Goal: Information Seeking & Learning: Learn about a topic

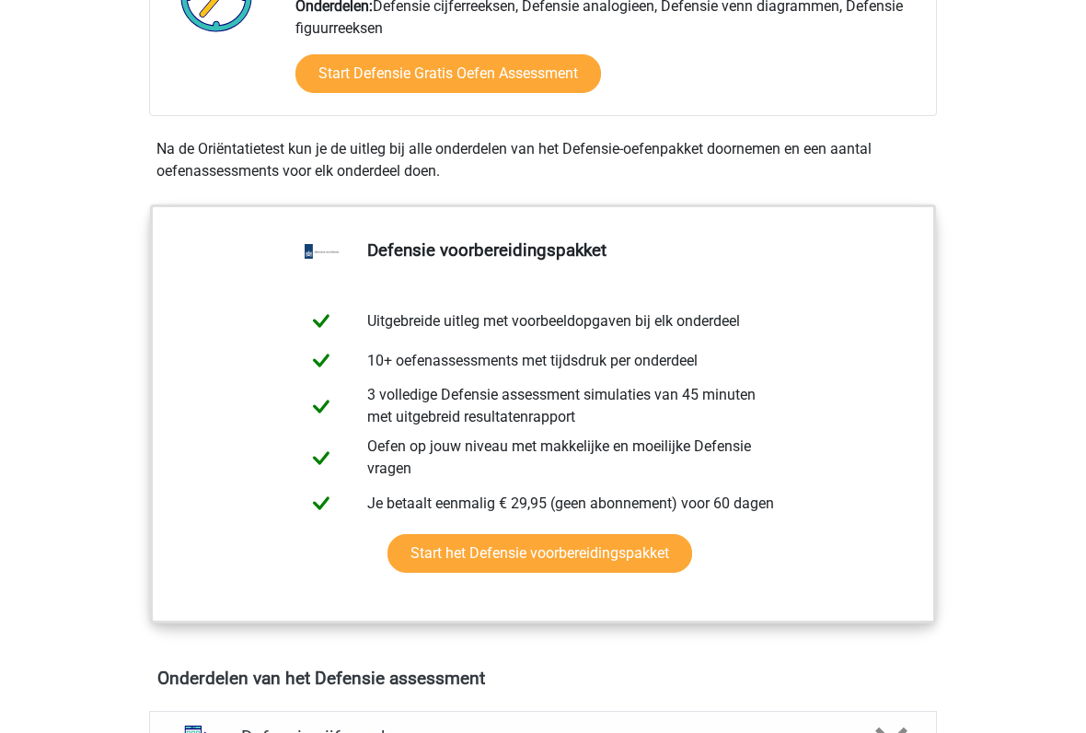
scroll to position [722, 0]
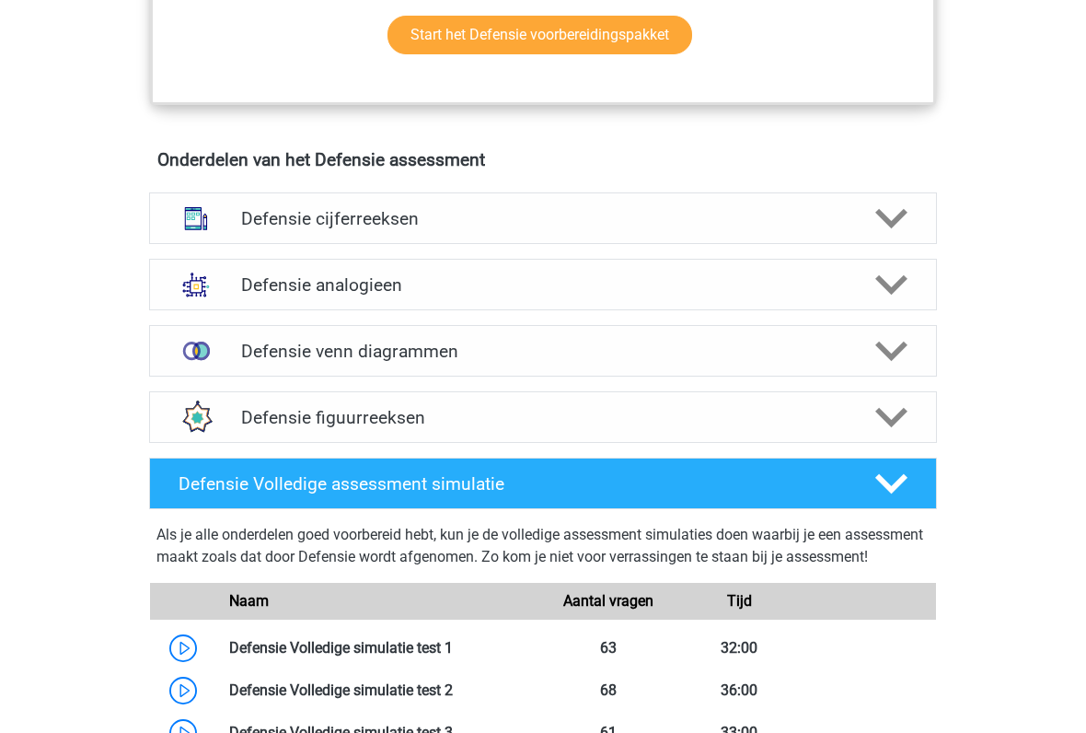
click at [886, 203] on icon at bounding box center [892, 219] width 32 height 32
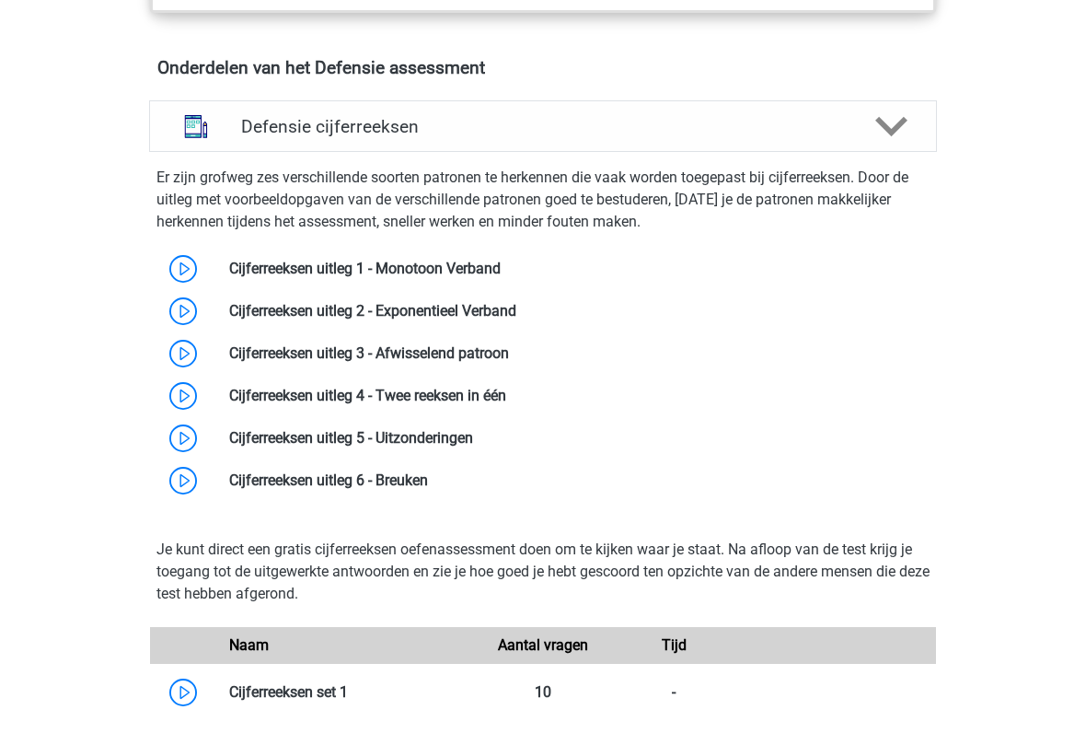
scroll to position [1326, 0]
click at [52, 349] on div "Registreer Nederlands" at bounding box center [543, 725] width 1086 height 4102
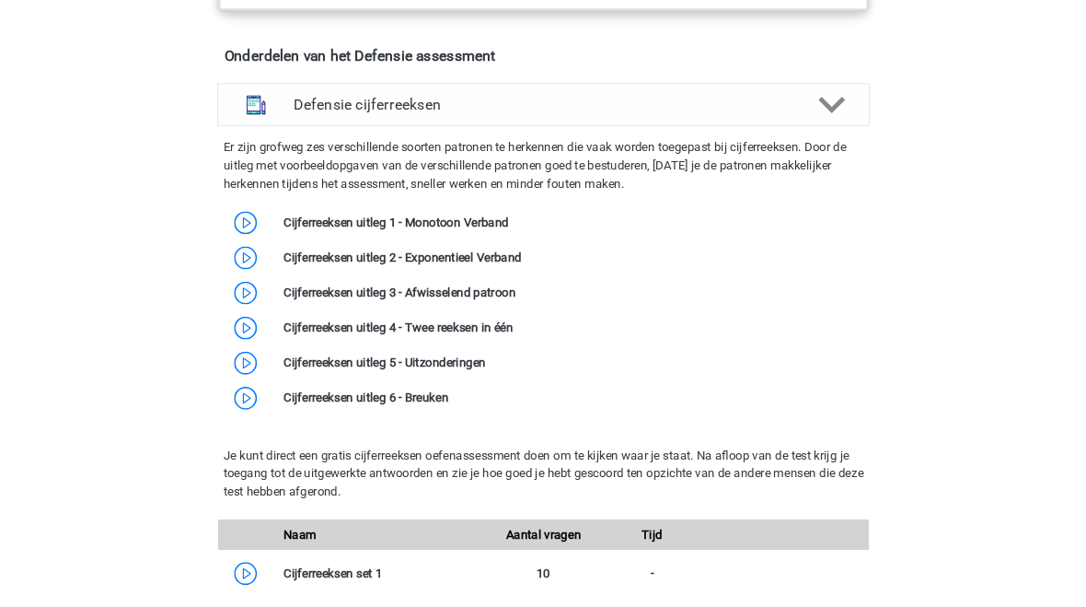
scroll to position [1377, 0]
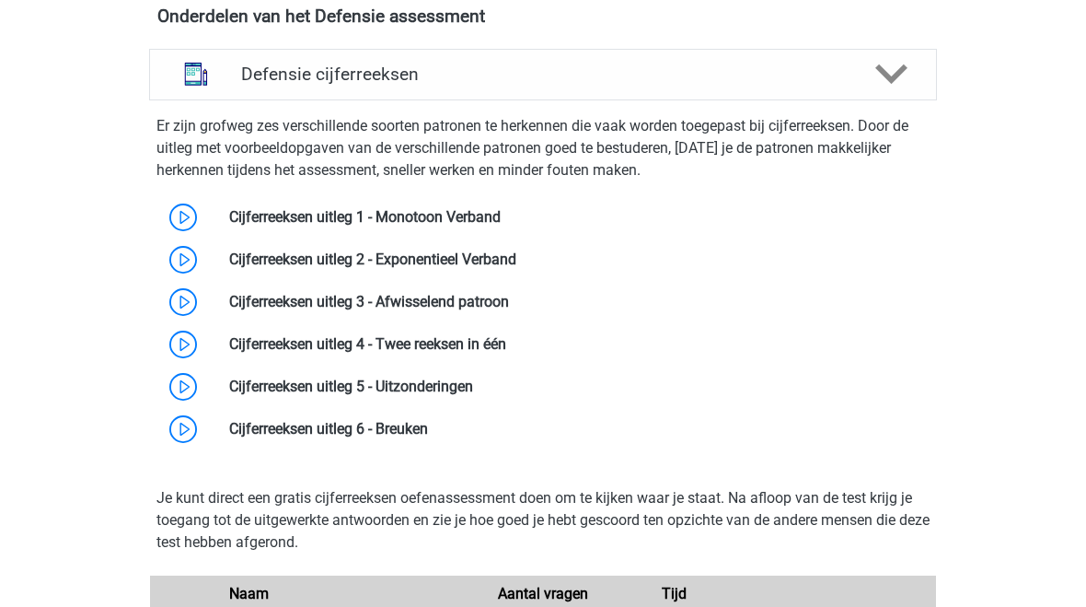
click at [501, 208] on link at bounding box center [501, 216] width 0 height 17
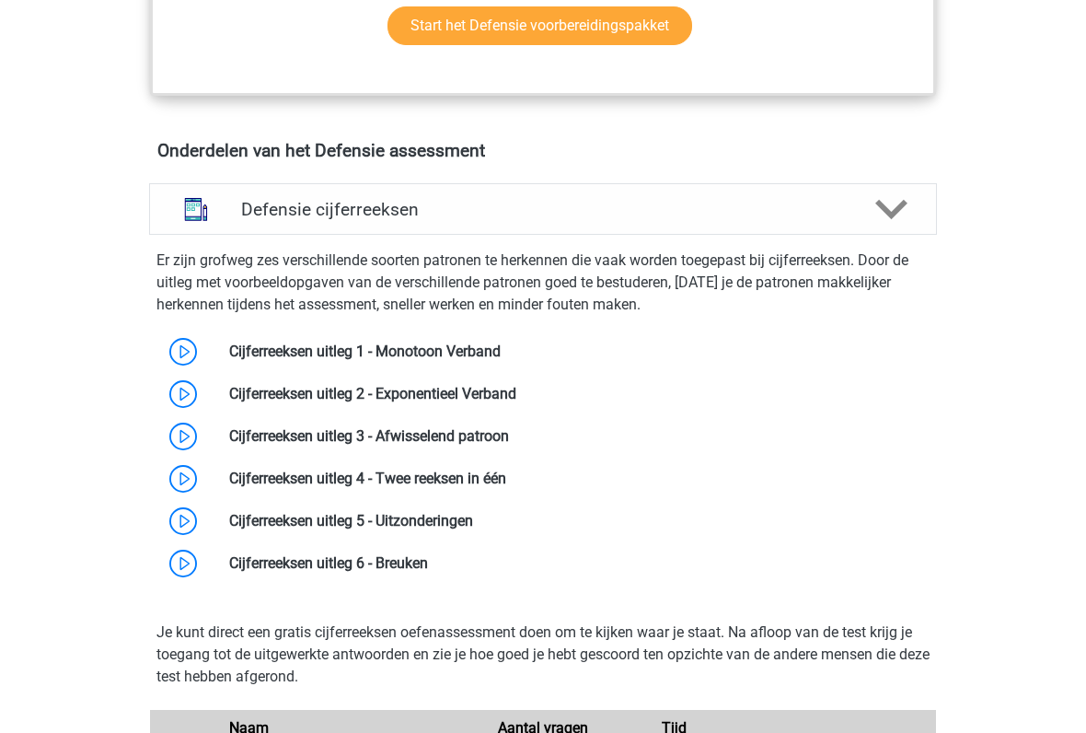
click at [910, 206] on div at bounding box center [890, 210] width 63 height 32
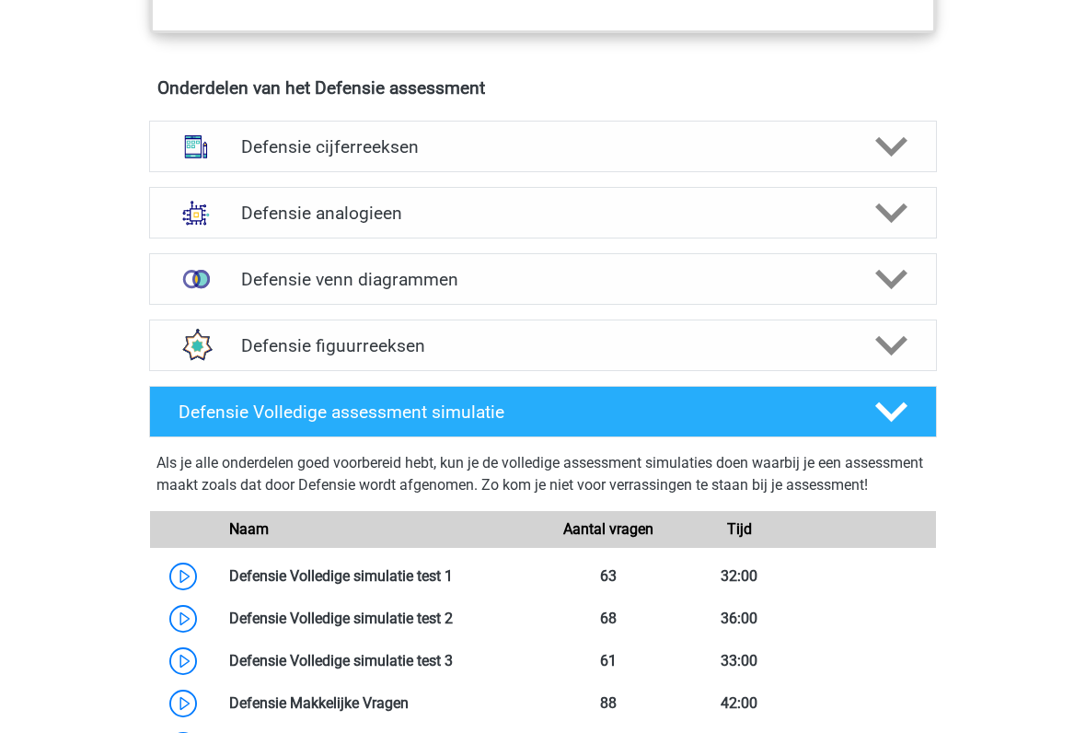
click at [892, 147] on polygon at bounding box center [892, 147] width 32 height 20
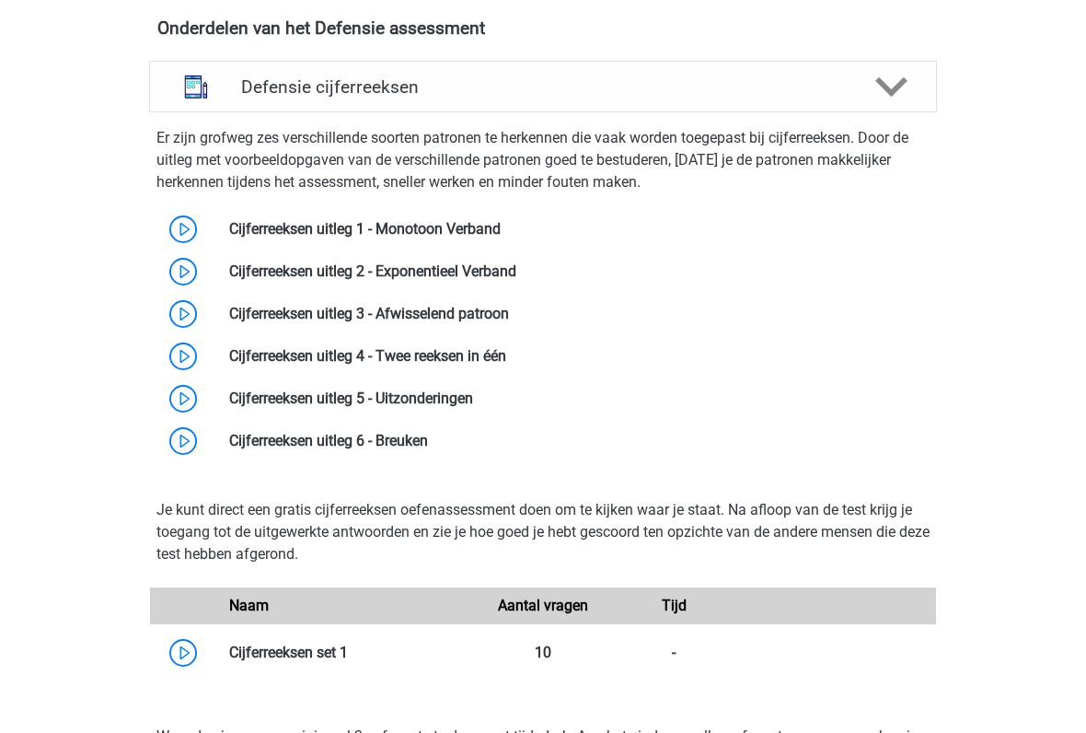
scroll to position [1365, 0]
click at [501, 221] on link at bounding box center [501, 228] width 0 height 17
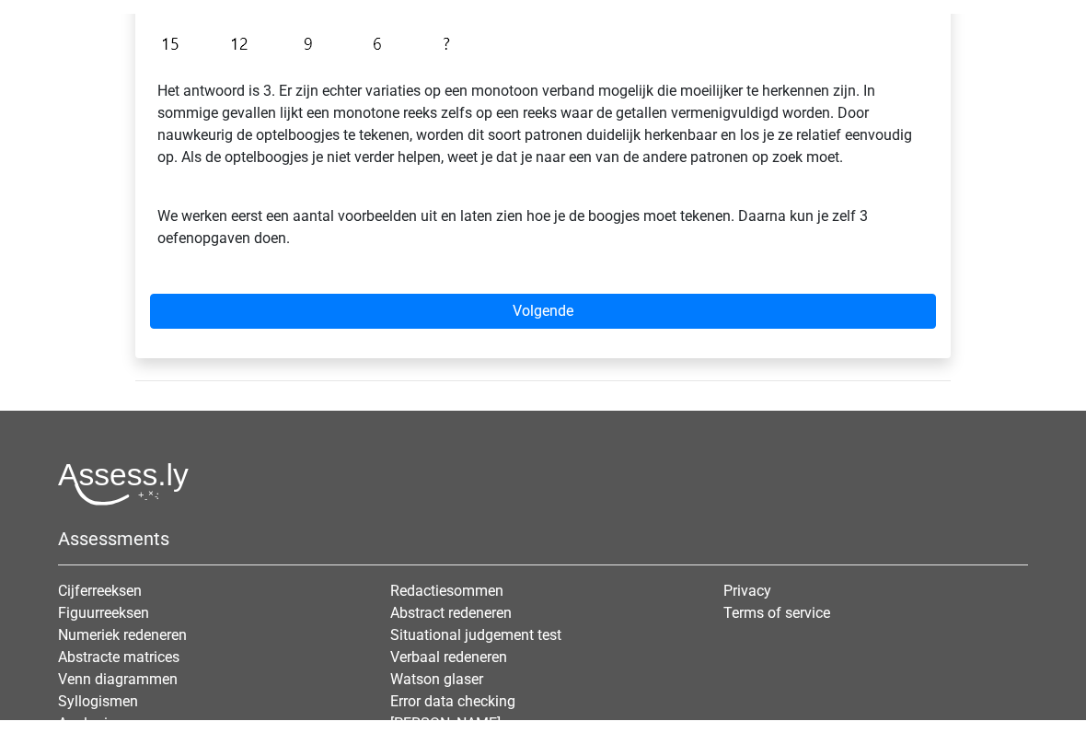
scroll to position [570, 0]
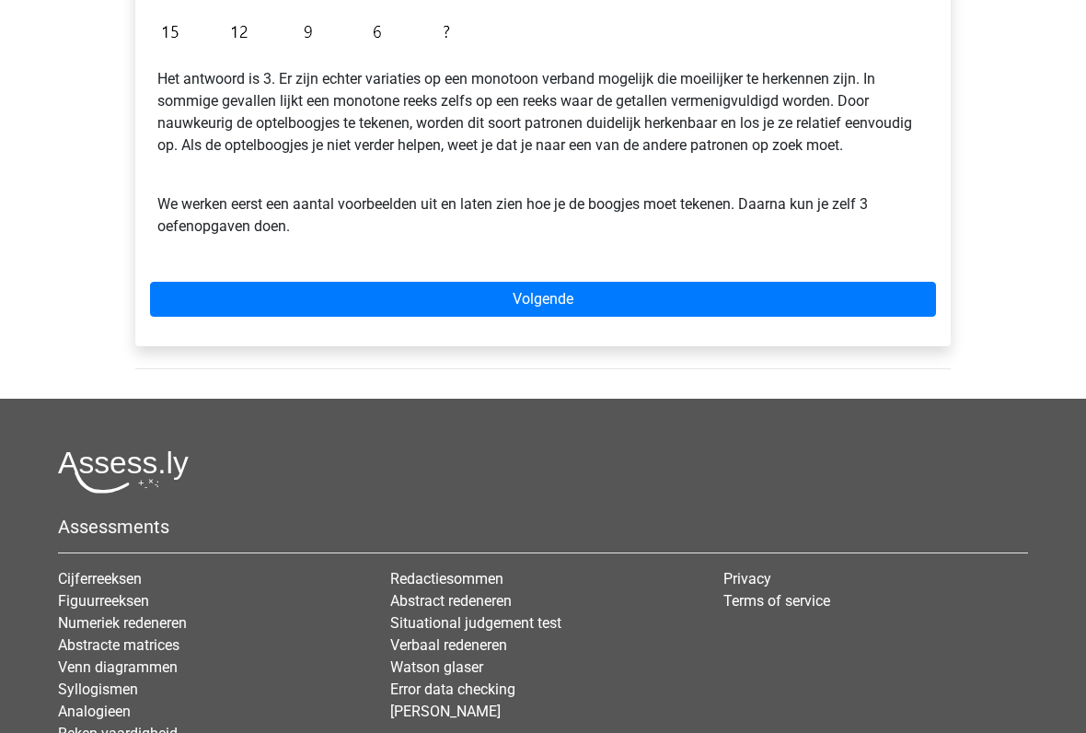
click at [706, 293] on link "Volgende" at bounding box center [543, 300] width 786 height 35
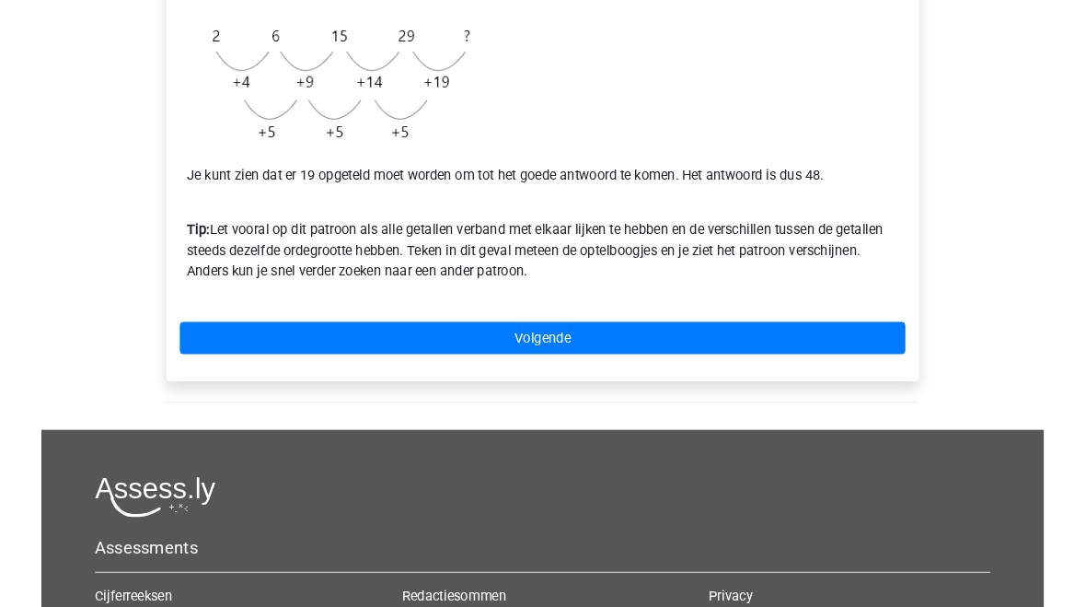
scroll to position [517, 0]
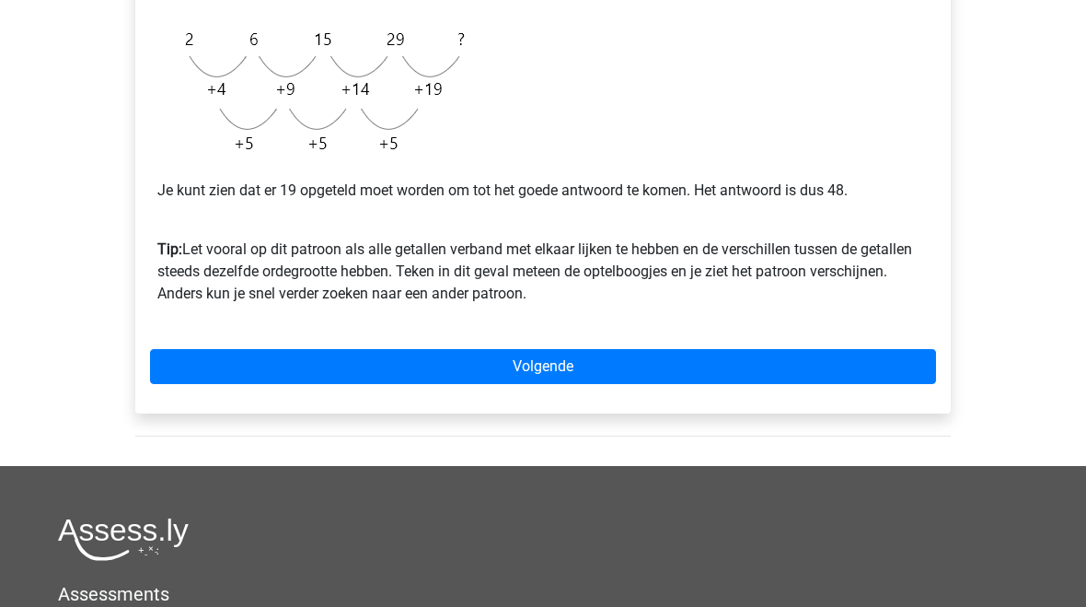
click at [634, 368] on link "Volgende" at bounding box center [543, 367] width 786 height 35
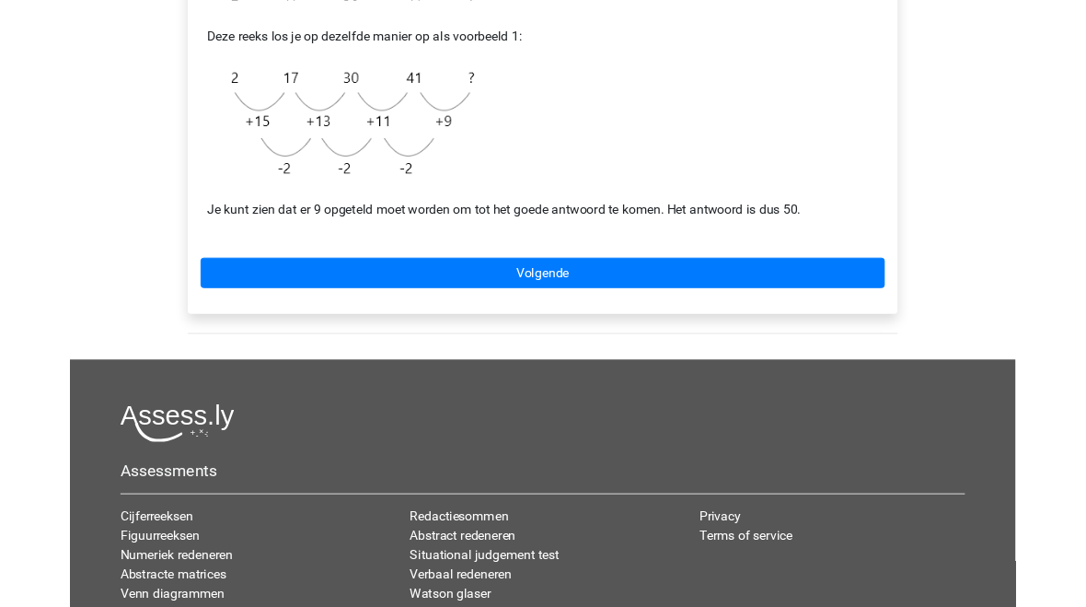
scroll to position [450, 0]
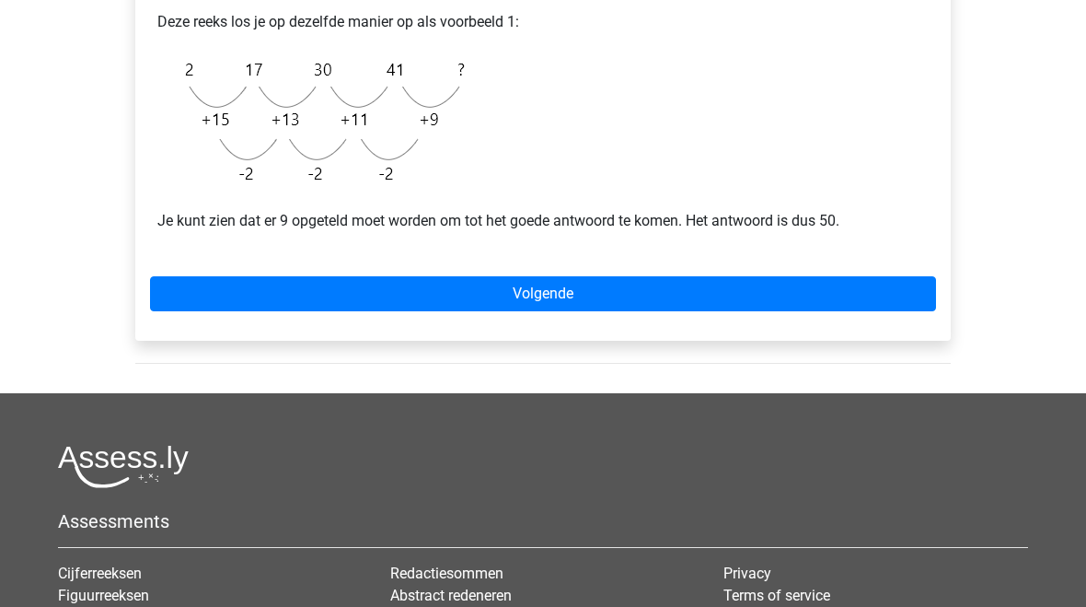
click at [639, 302] on link "Volgende" at bounding box center [543, 294] width 786 height 35
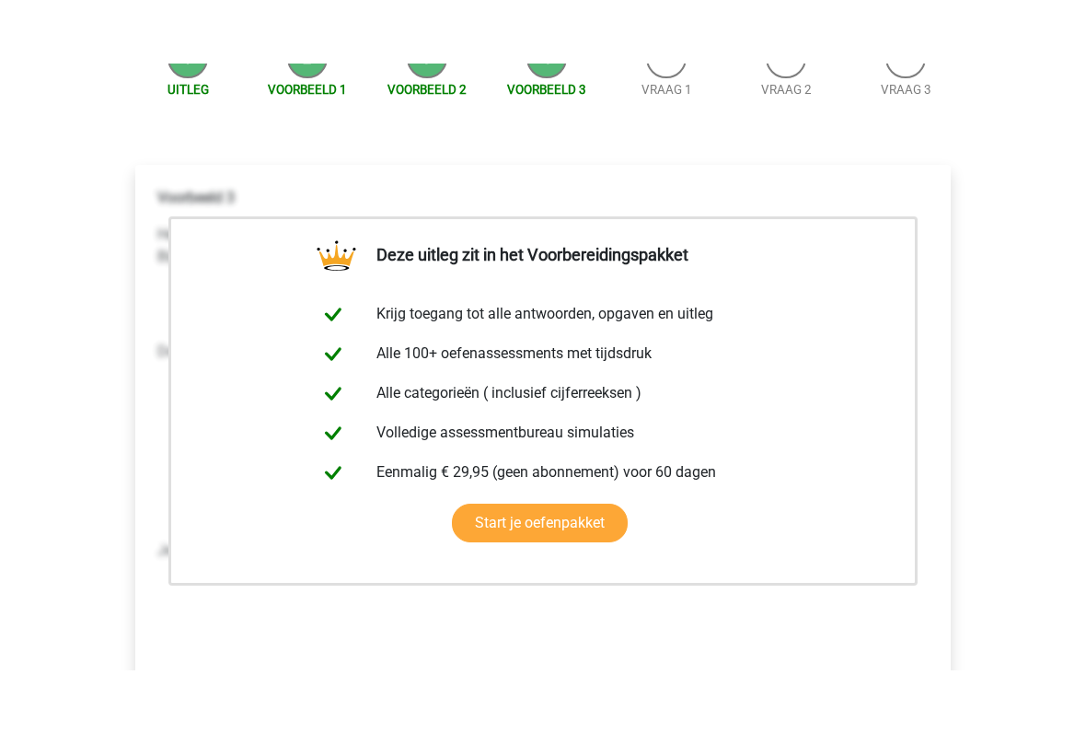
scroll to position [390, 0]
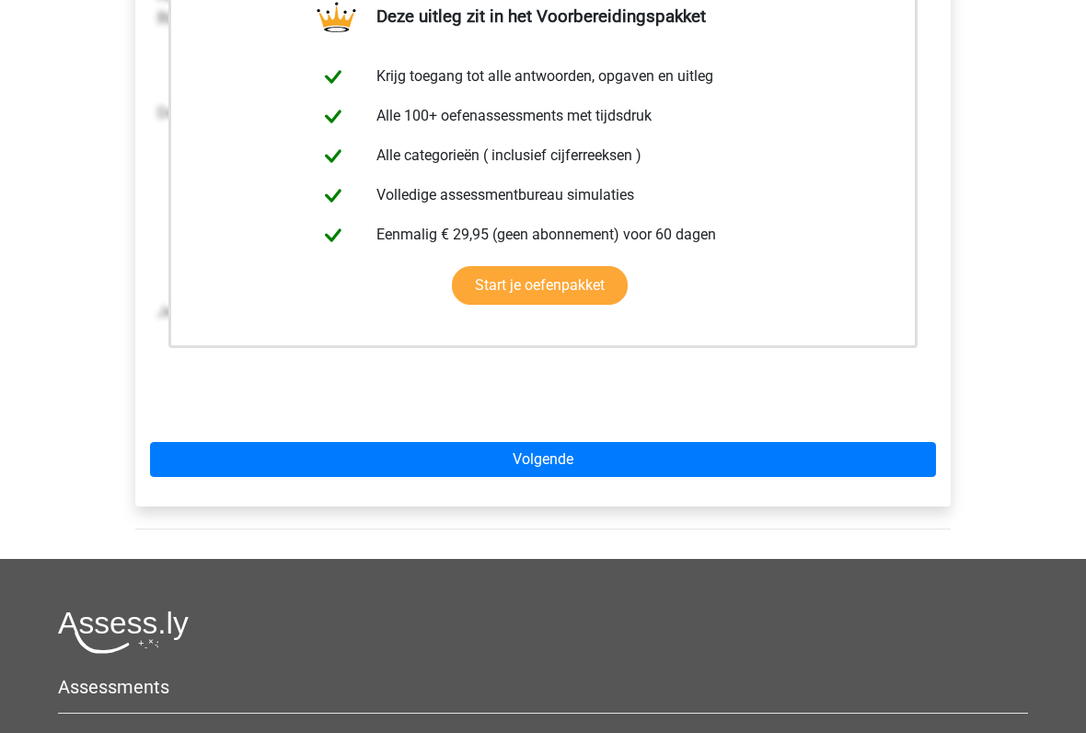
click at [660, 463] on link "Volgende" at bounding box center [543, 459] width 786 height 35
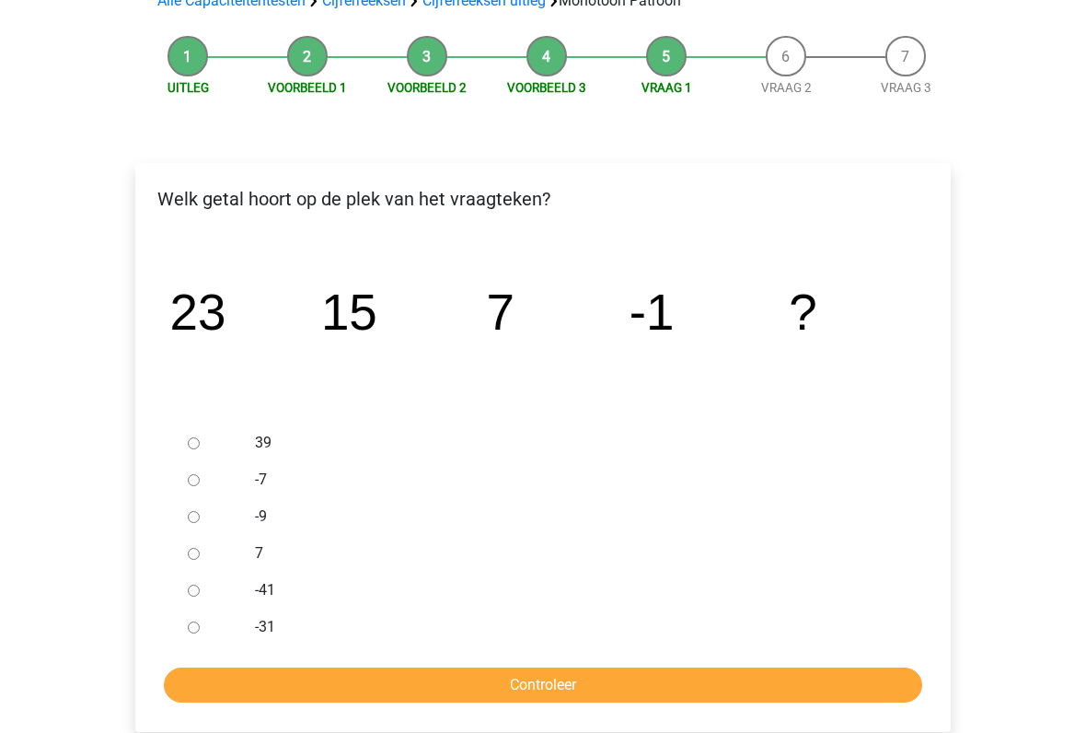
scroll to position [166, 0]
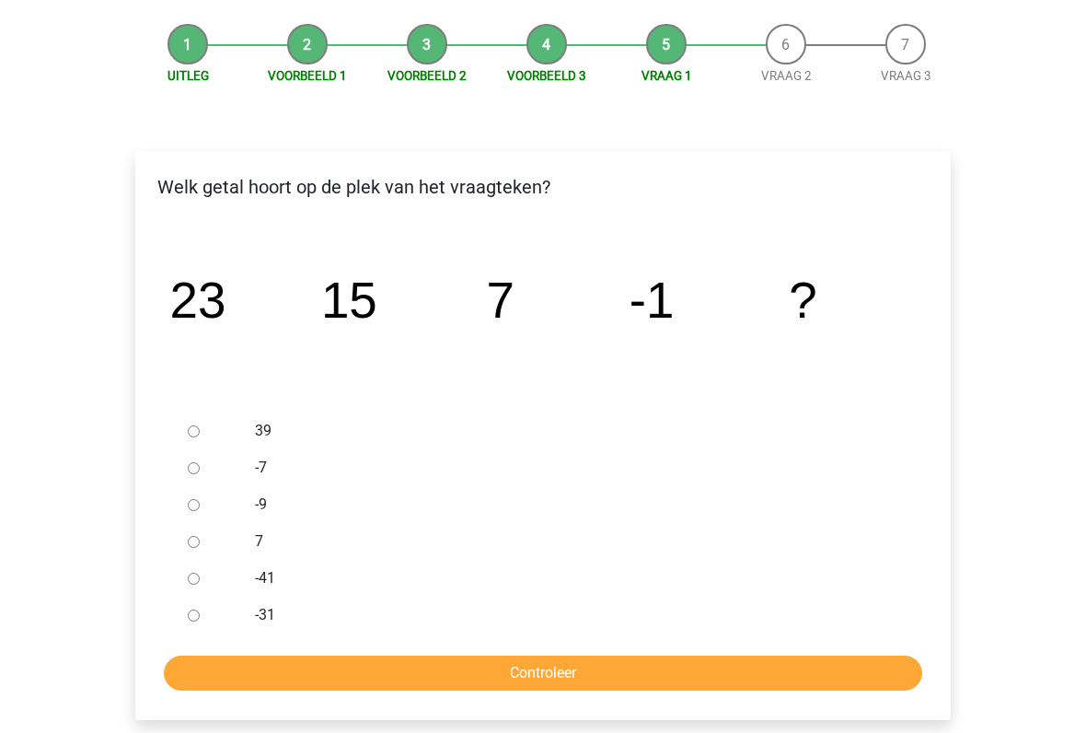
click at [188, 506] on input "-9" at bounding box center [194, 505] width 12 height 12
radio input "true"
click at [517, 606] on input "Controleer" at bounding box center [543, 673] width 759 height 35
click at [729, 606] on input "Controleer" at bounding box center [543, 673] width 759 height 35
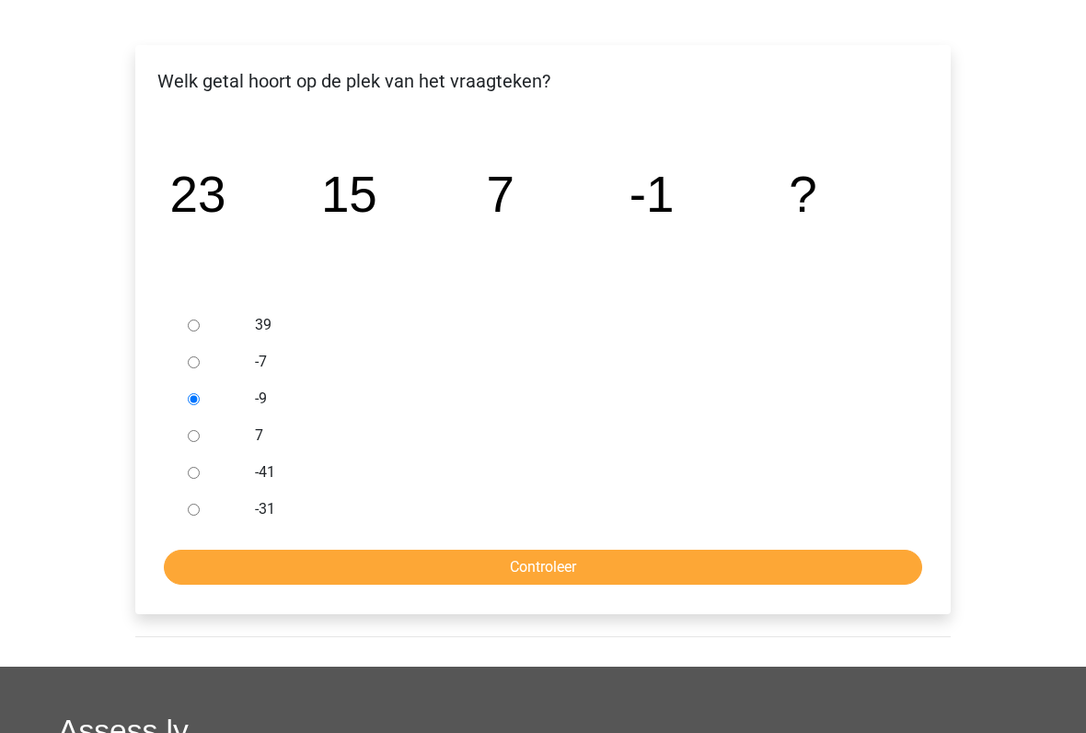
click at [773, 550] on input "Controleer" at bounding box center [543, 567] width 759 height 35
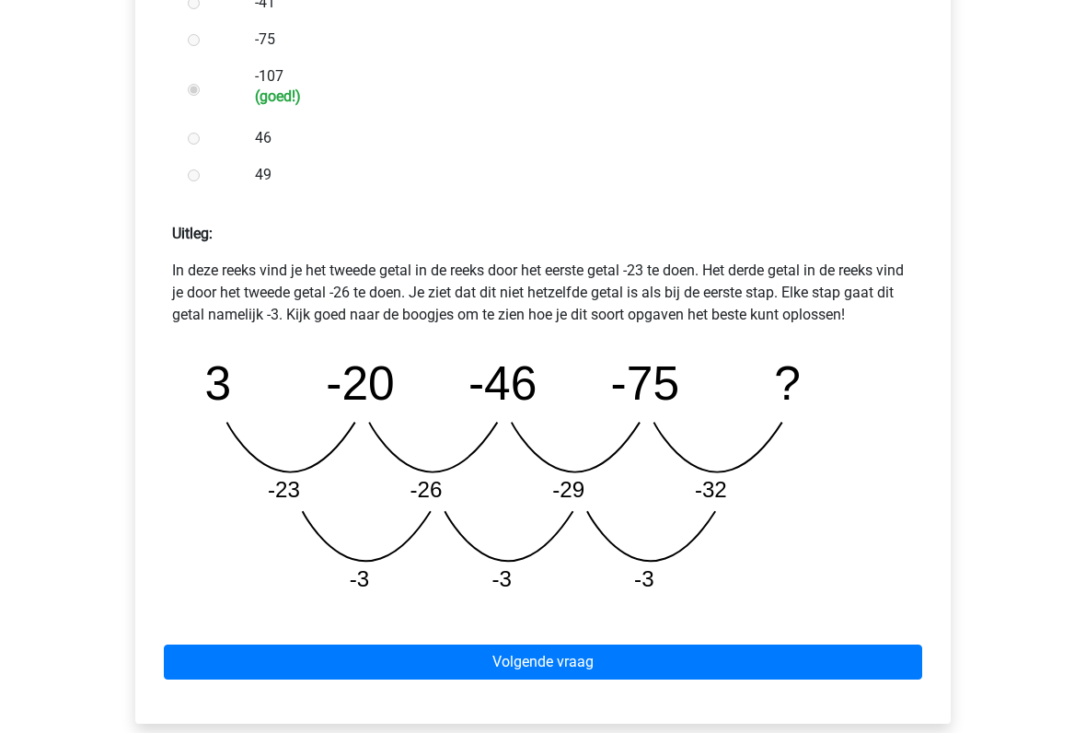
scroll to position [639, 0]
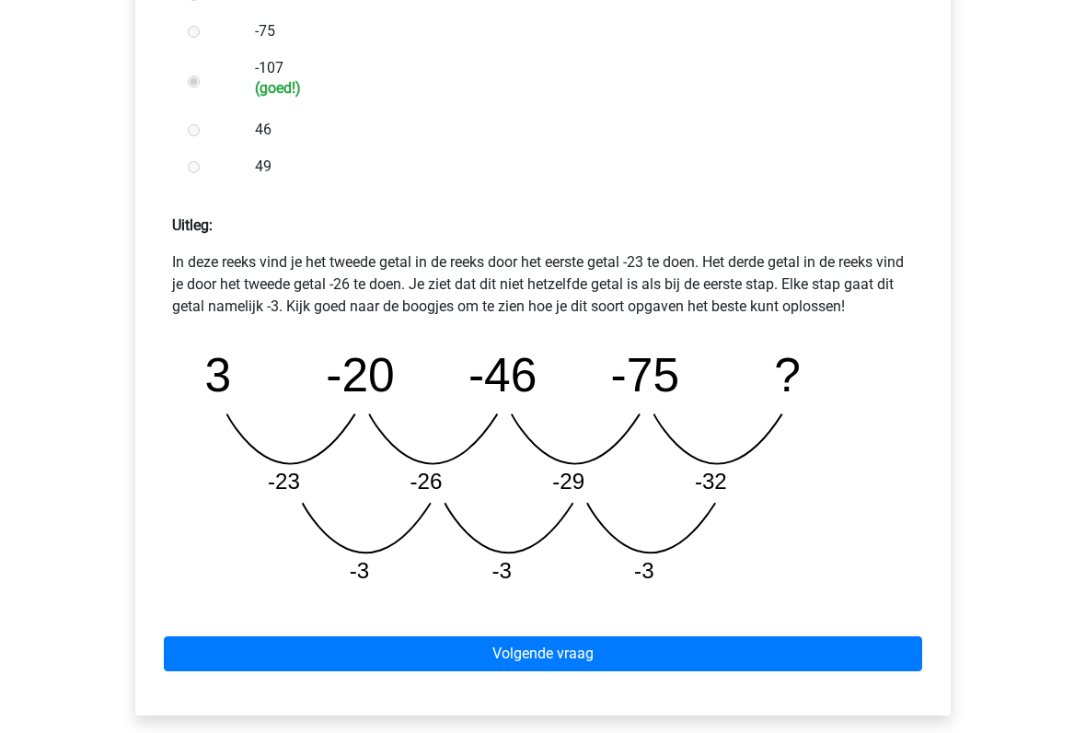
click at [793, 606] on link "Volgende vraag" at bounding box center [543, 653] width 759 height 35
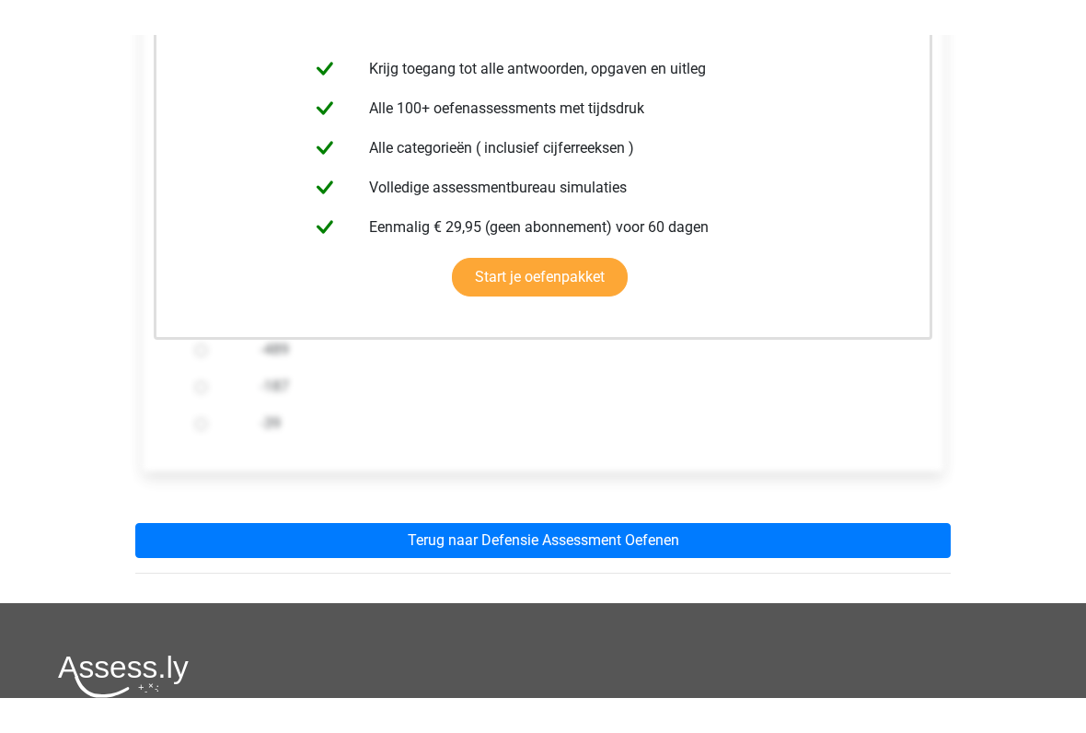
scroll to position [408, 0]
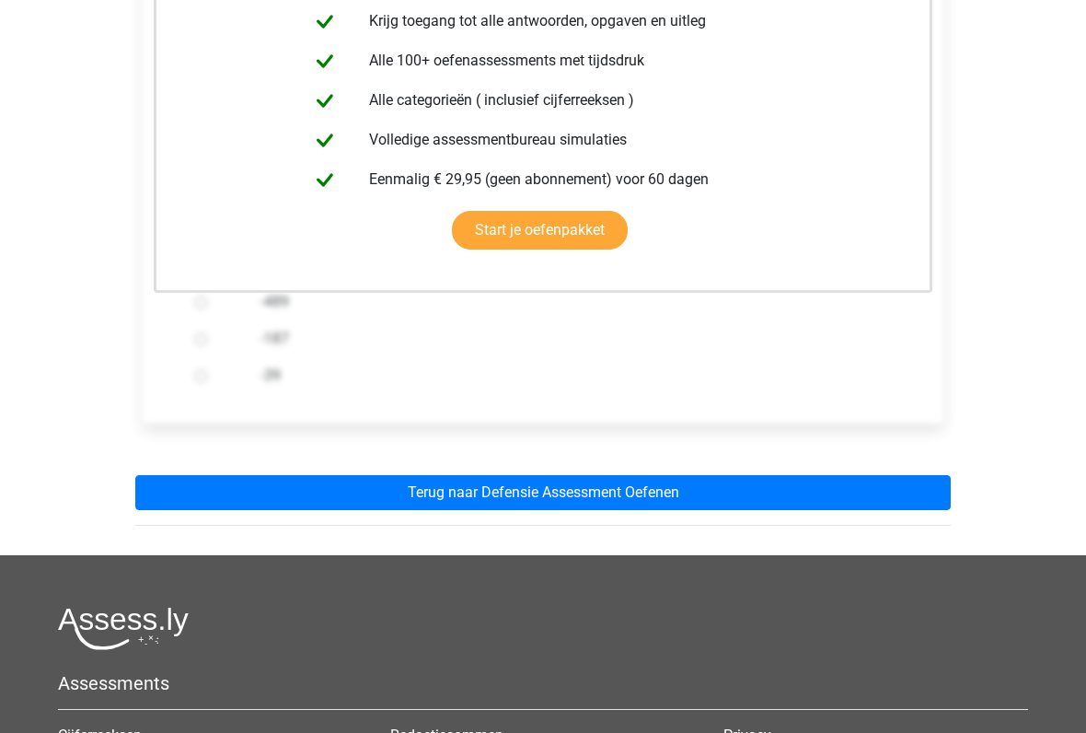
click at [793, 493] on link "Terug naar Defensie Assessment Oefenen" at bounding box center [543, 493] width 816 height 35
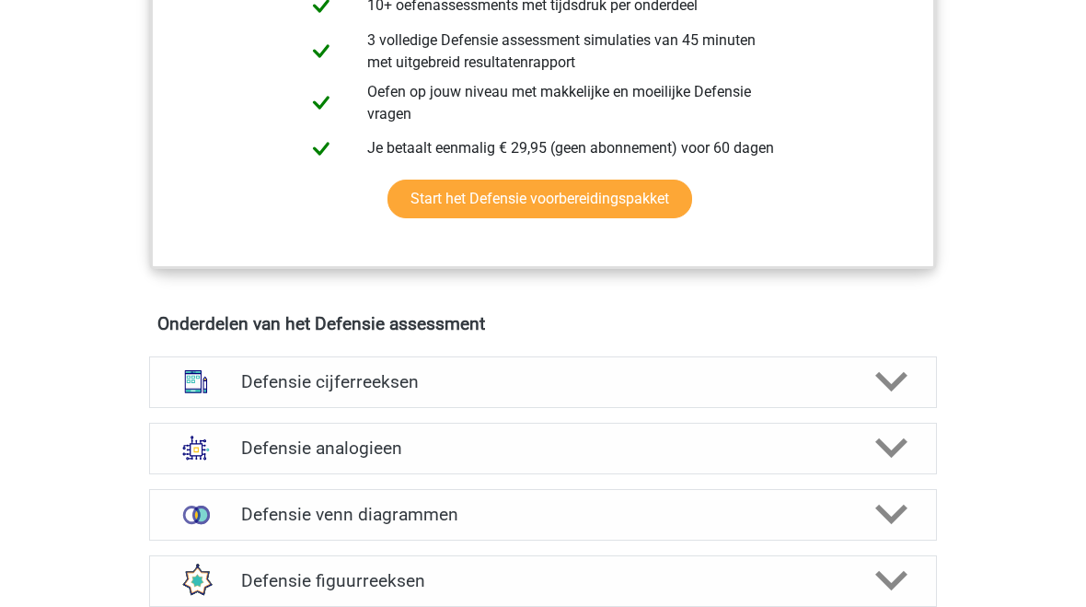
scroll to position [1033, 0]
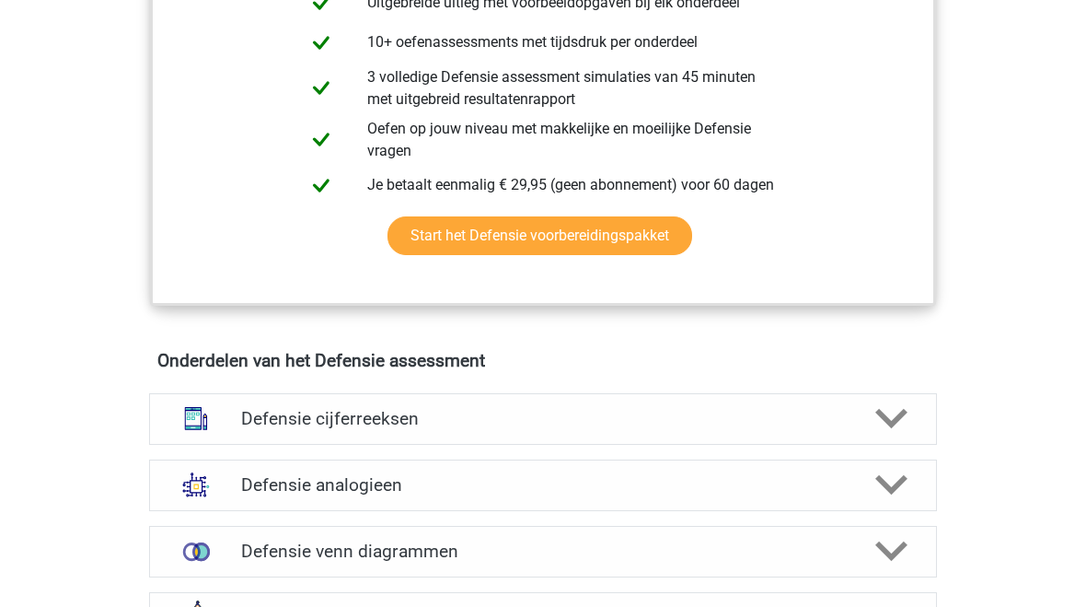
click at [907, 406] on icon at bounding box center [892, 418] width 32 height 32
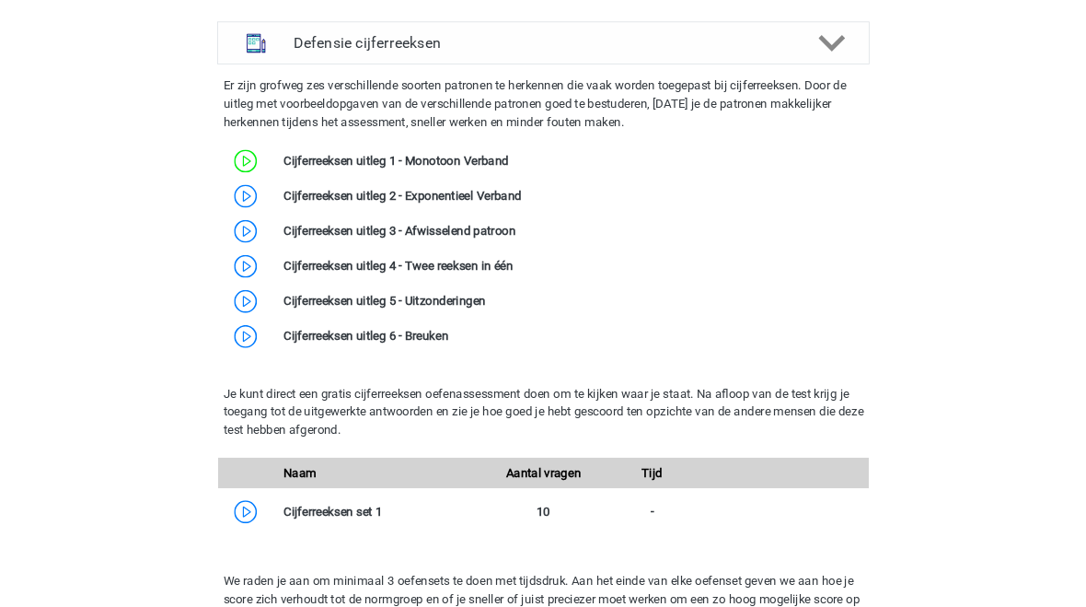
scroll to position [1384, 0]
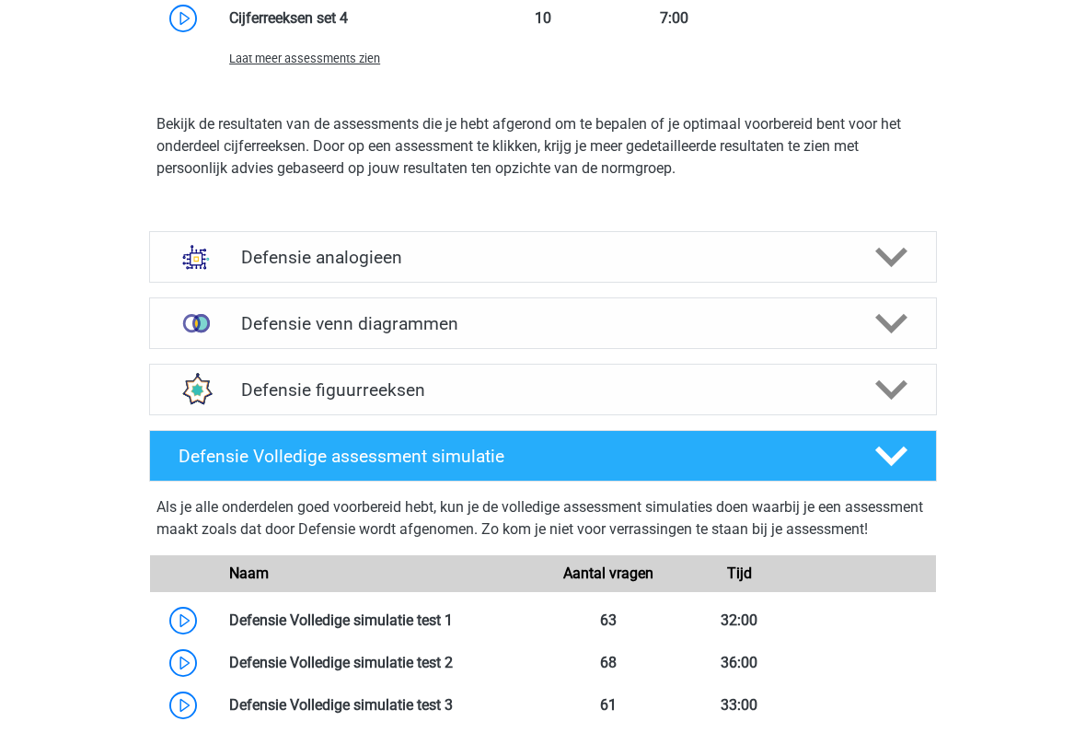
click at [859, 317] on div at bounding box center [890, 324] width 63 height 32
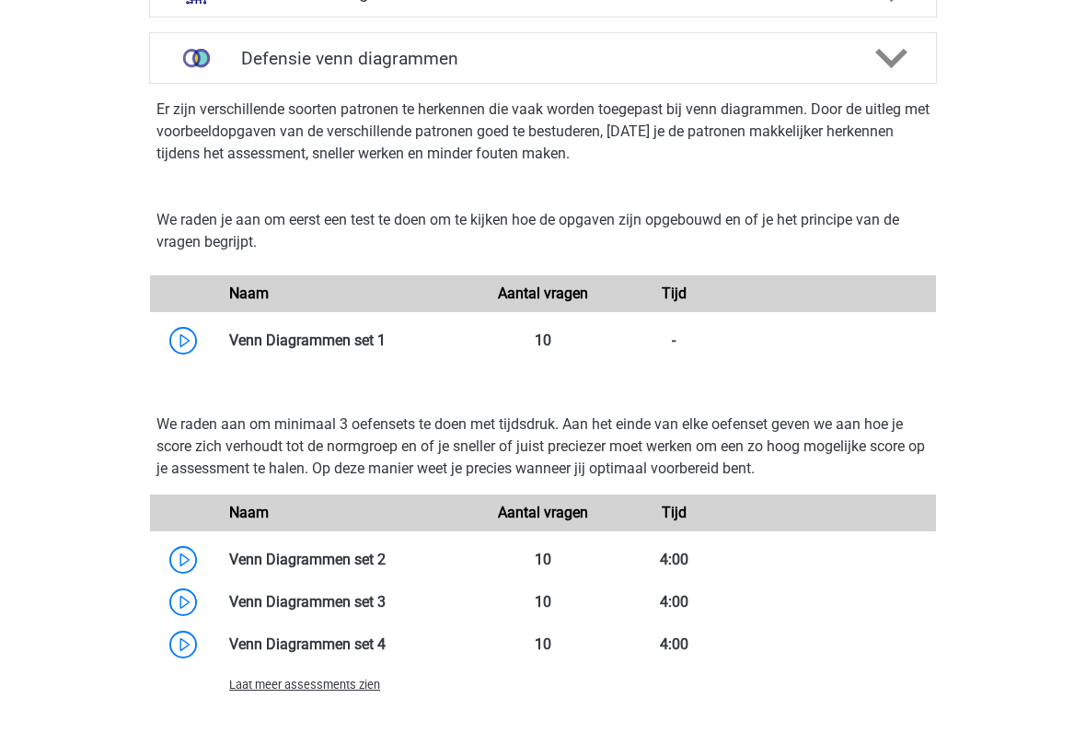
scroll to position [2570, 0]
click at [386, 340] on link at bounding box center [386, 339] width 0 height 17
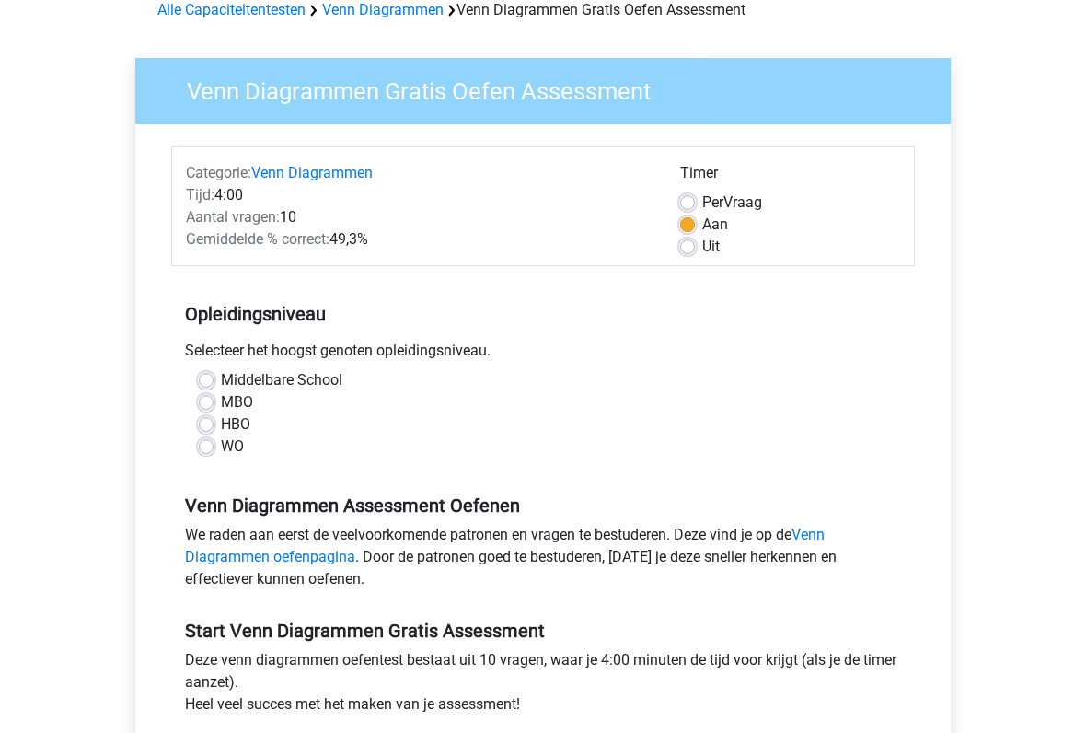
scroll to position [113, 0]
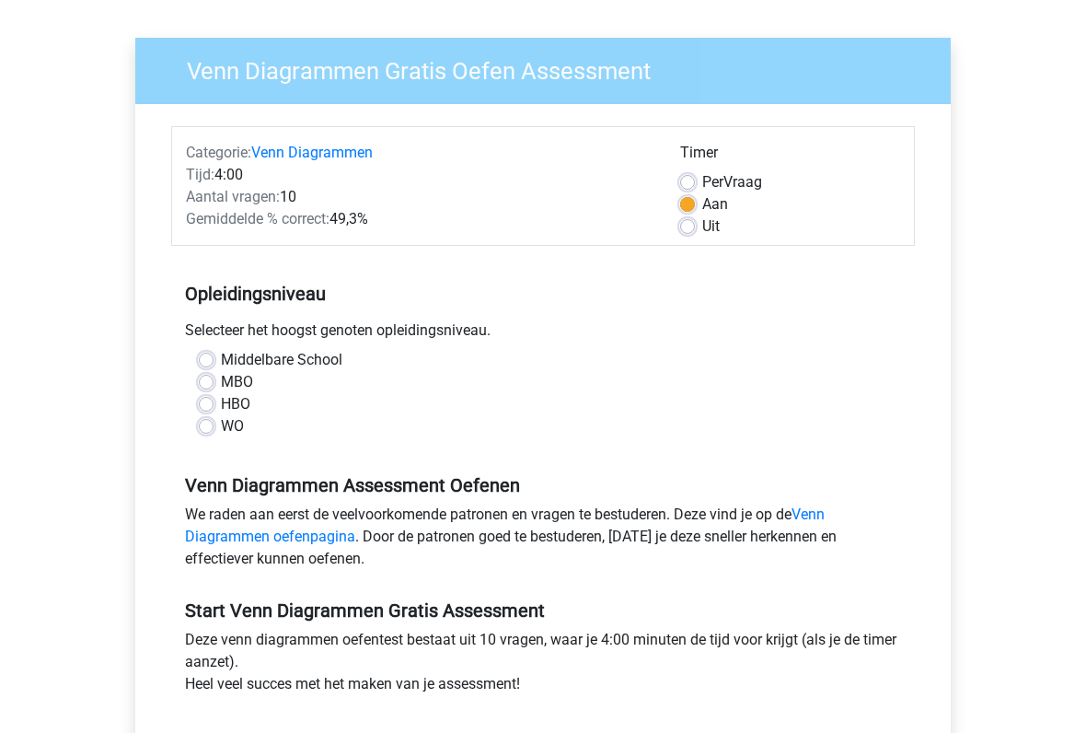
click at [222, 380] on label "MBO" at bounding box center [237, 382] width 32 height 22
click at [214, 380] on input "MBO" at bounding box center [206, 380] width 15 height 18
radio input "true"
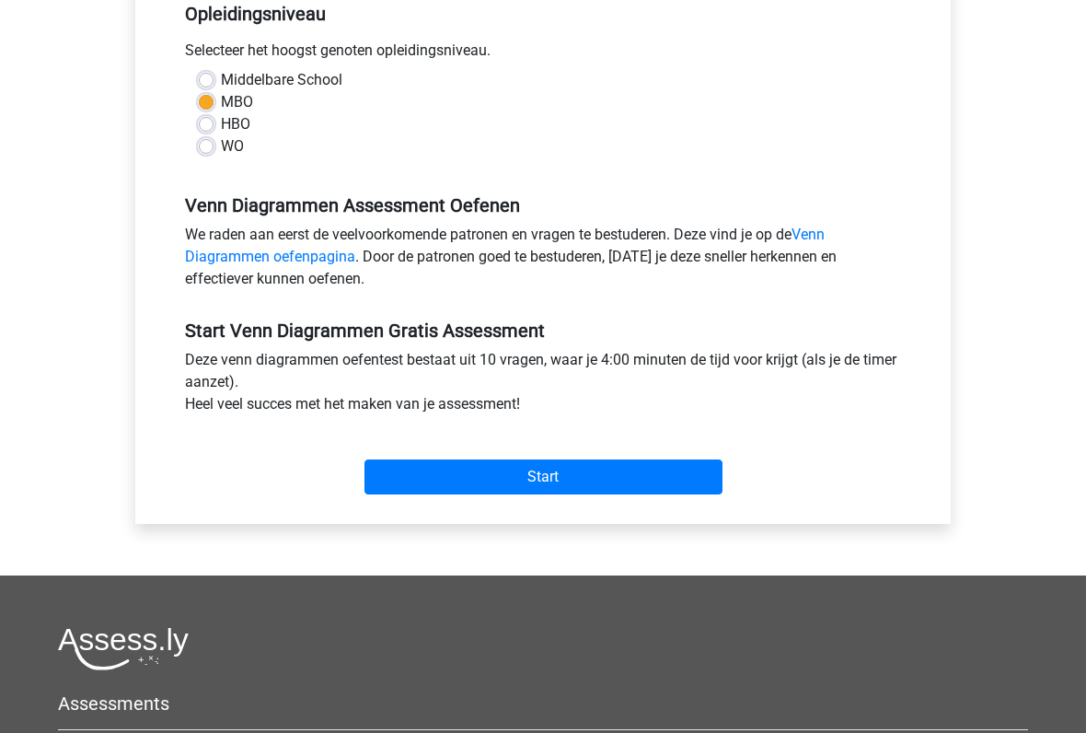
scroll to position [393, 0]
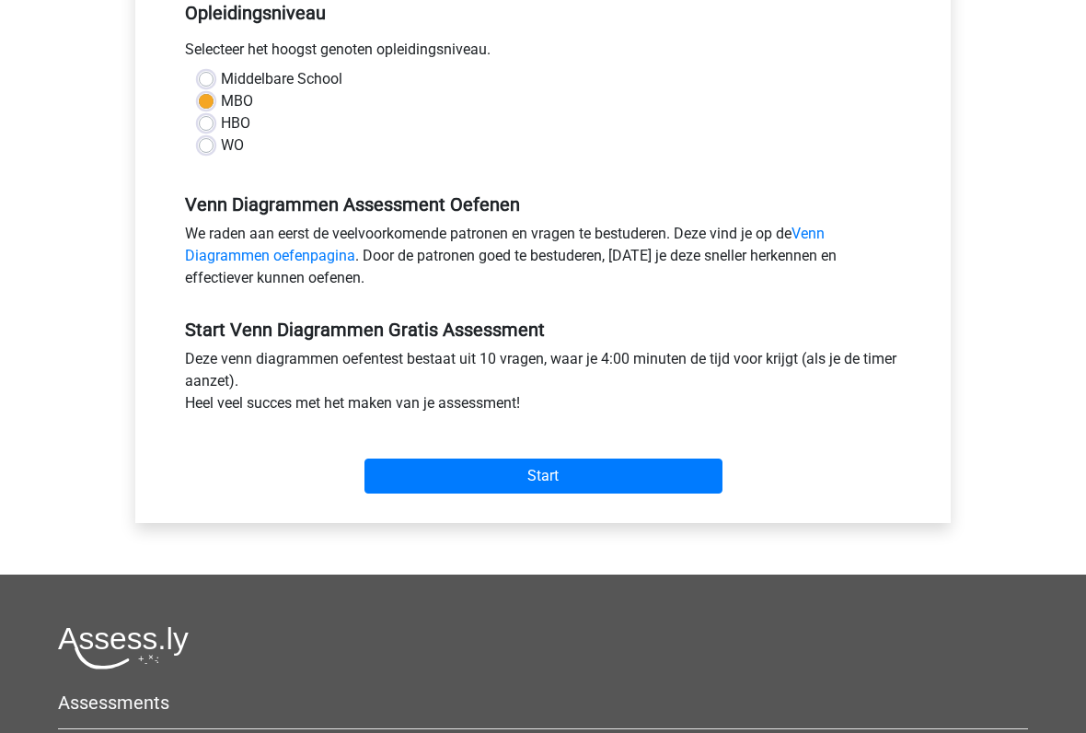
click at [608, 470] on input "Start" at bounding box center [544, 476] width 358 height 35
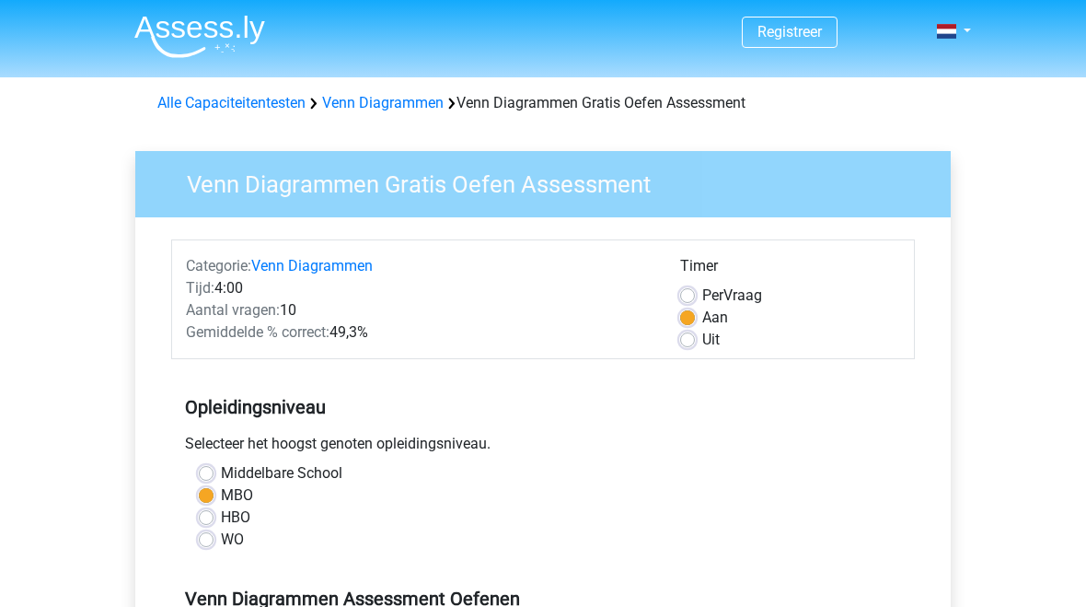
scroll to position [446, 0]
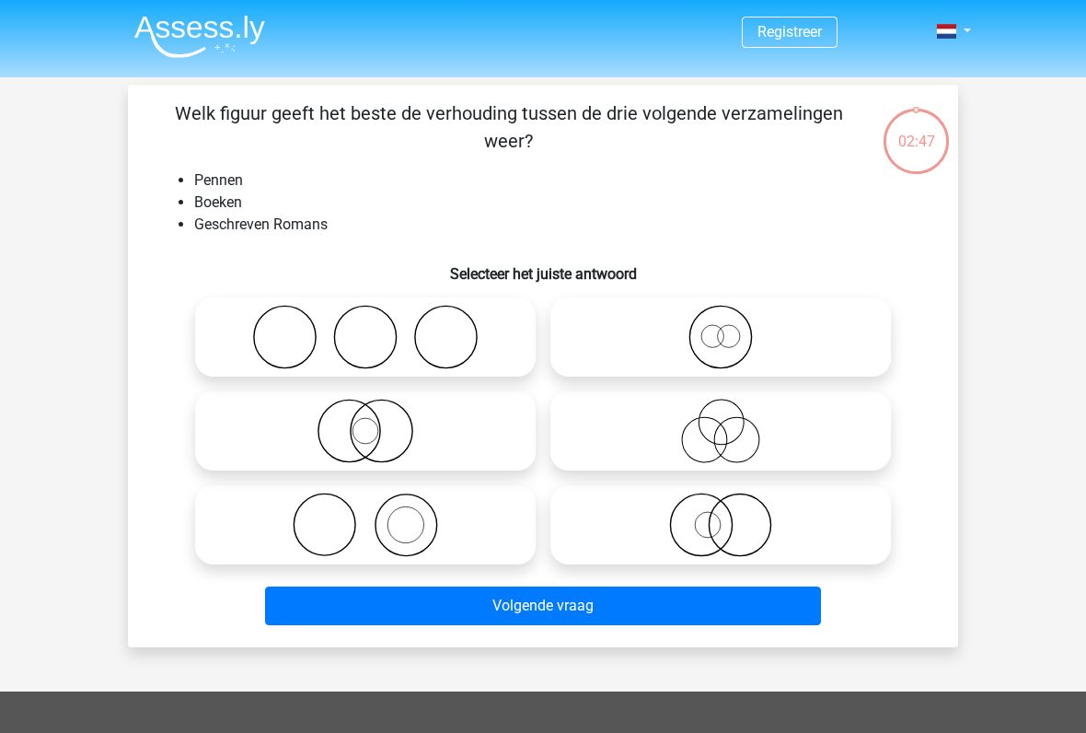
click at [359, 540] on icon at bounding box center [366, 525] width 326 height 64
click at [366, 516] on input "radio" at bounding box center [372, 510] width 12 height 12
radio input "true"
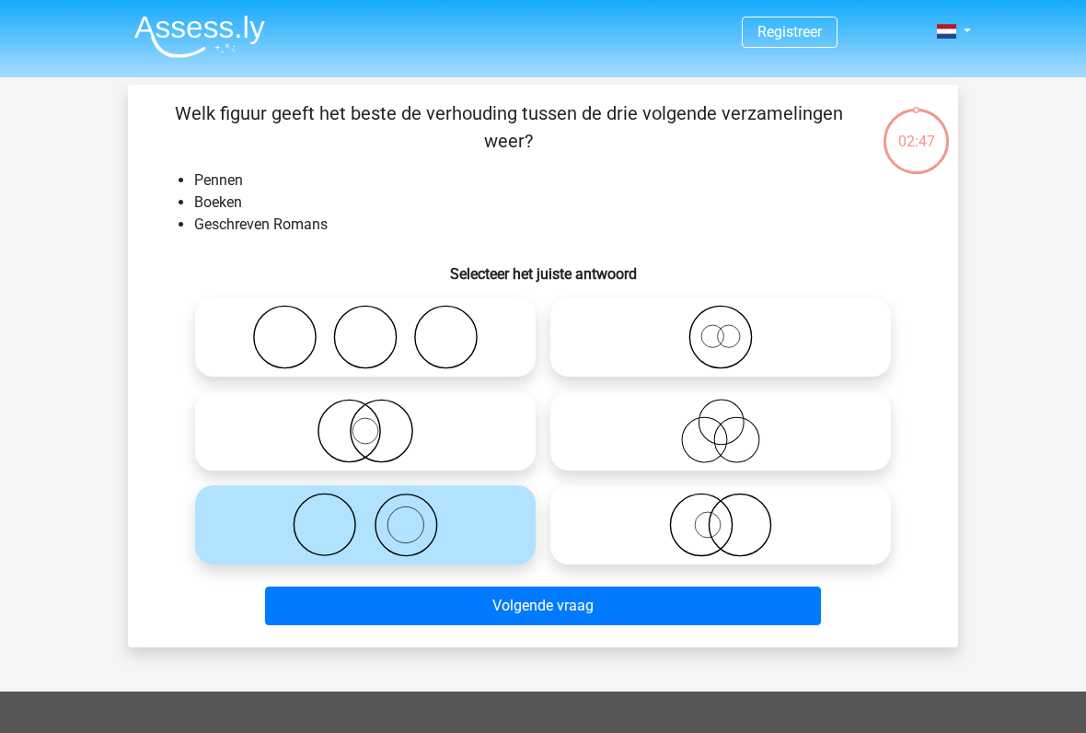
click at [492, 591] on button "Volgende vraag" at bounding box center [543, 605] width 557 height 39
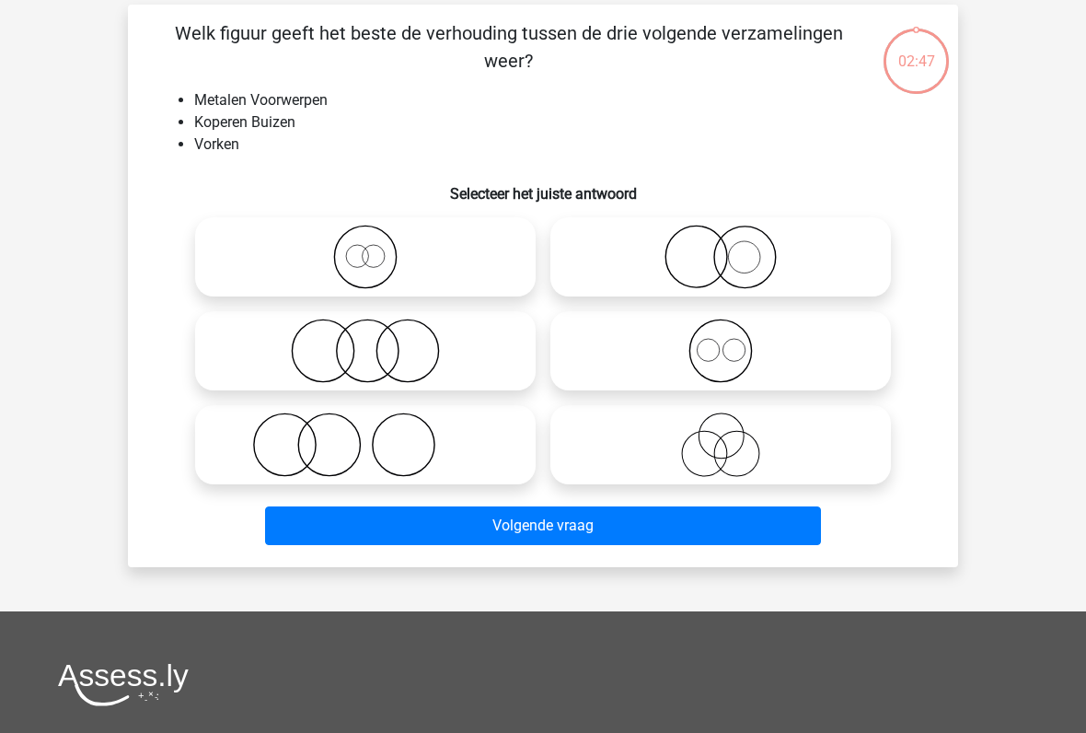
scroll to position [85, 0]
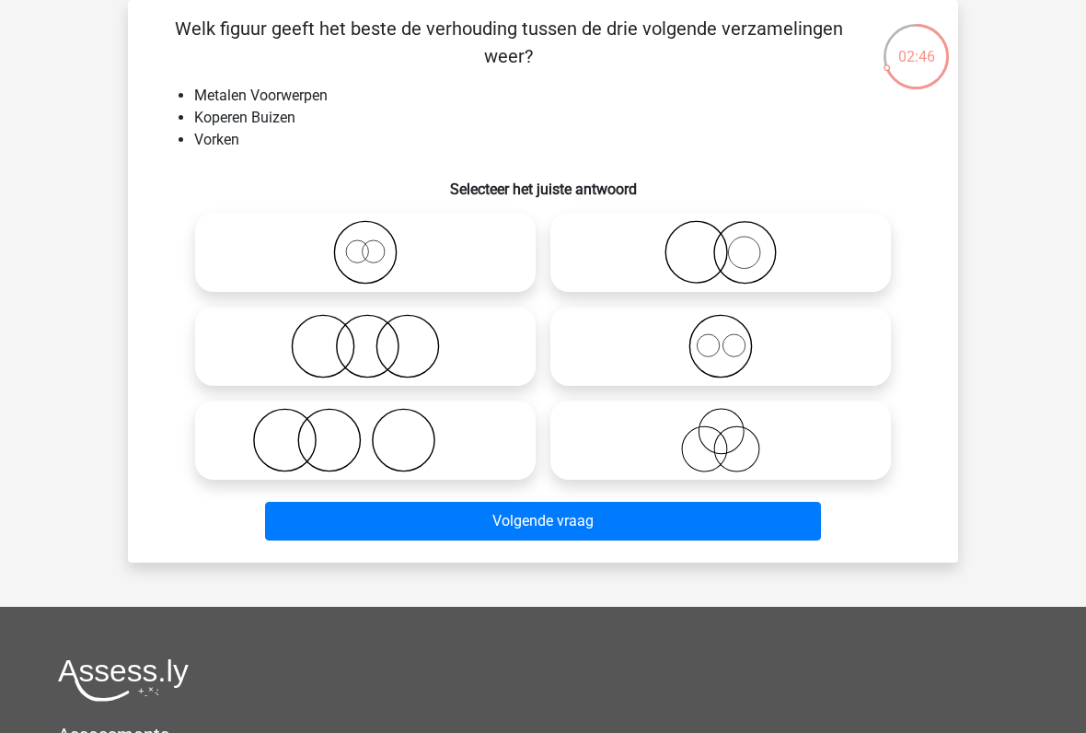
click at [289, 265] on icon at bounding box center [366, 252] width 326 height 64
click at [366, 243] on input "radio" at bounding box center [372, 237] width 12 height 12
radio input "true"
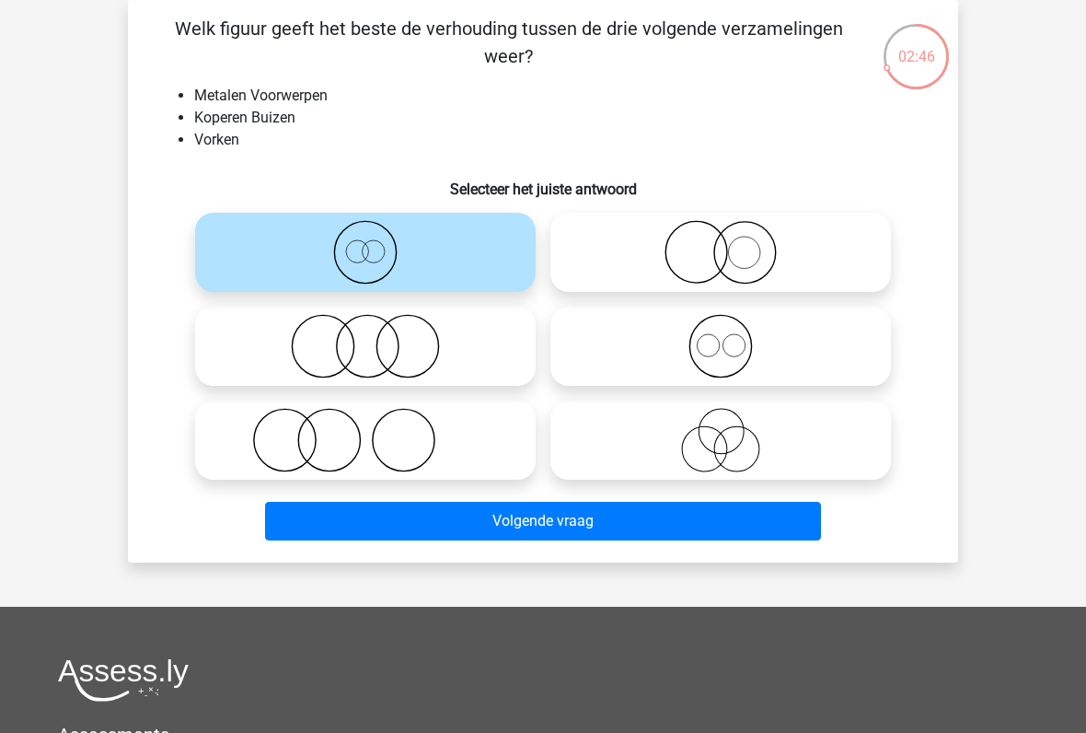
click at [575, 529] on button "Volgende vraag" at bounding box center [543, 521] width 557 height 39
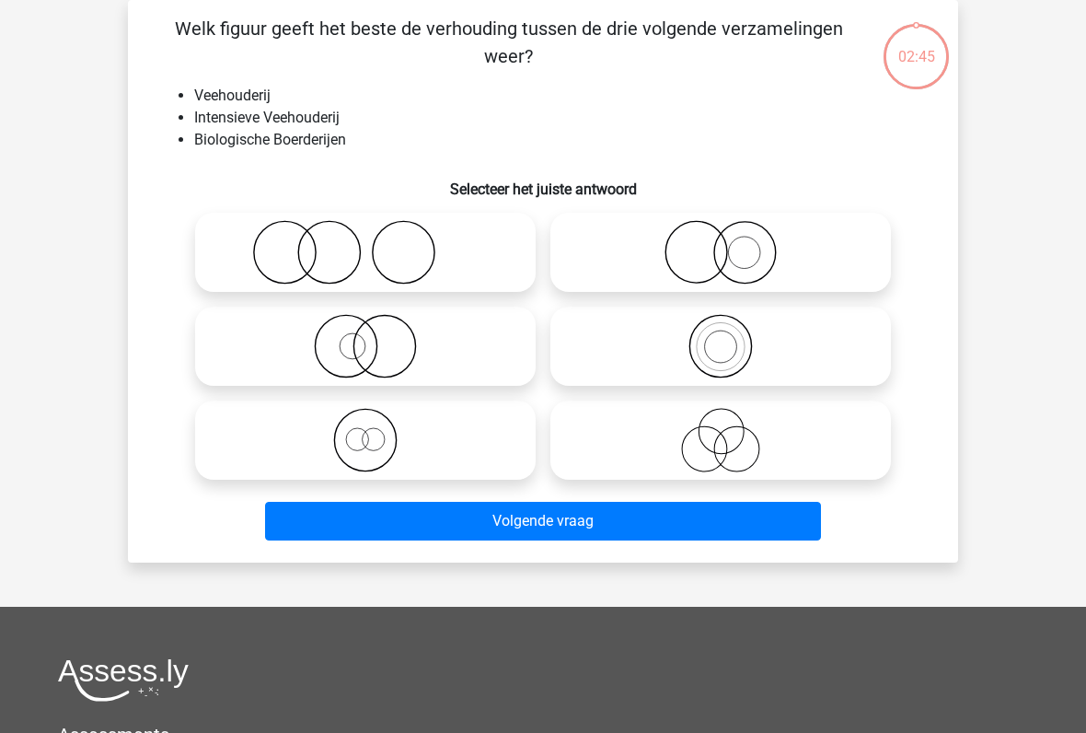
click at [289, 352] on icon at bounding box center [366, 346] width 326 height 64
click at [366, 337] on input "radio" at bounding box center [372, 331] width 12 height 12
radio input "true"
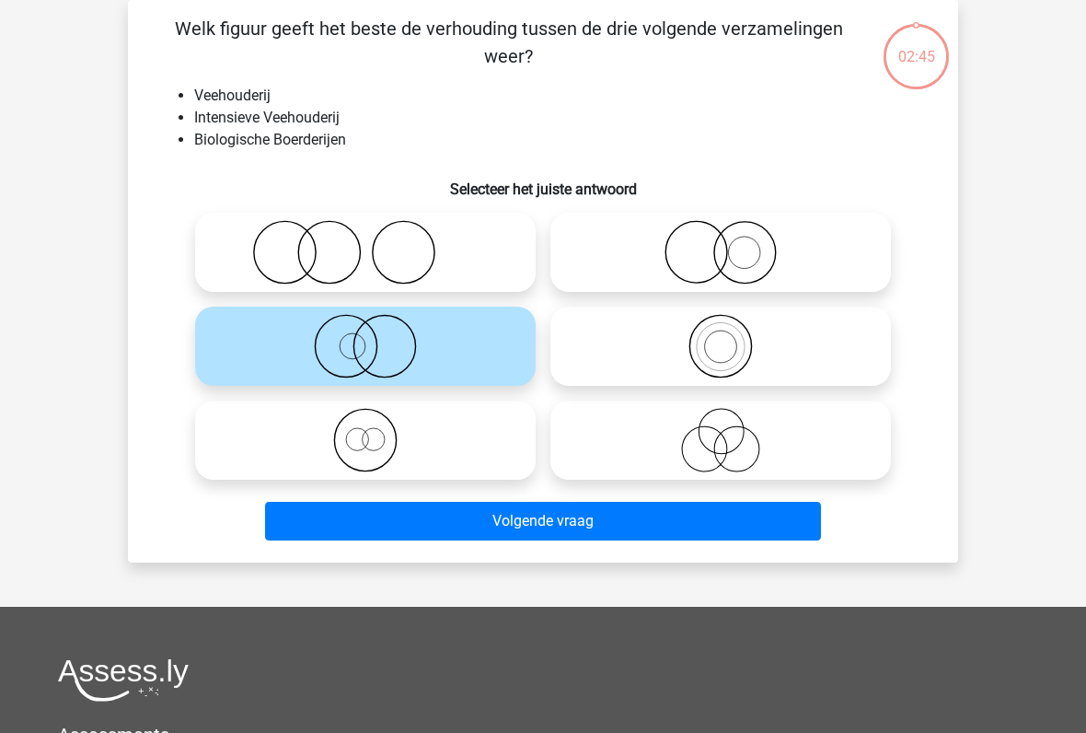
click at [622, 512] on button "Volgende vraag" at bounding box center [543, 521] width 557 height 39
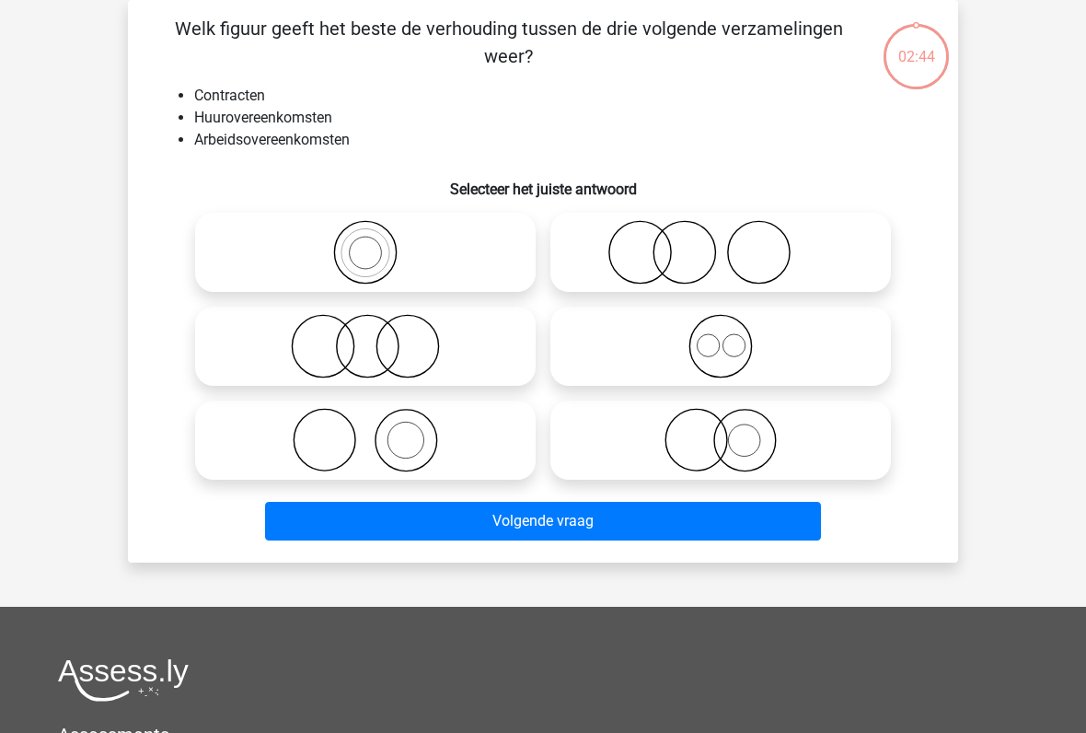
click at [306, 374] on icon at bounding box center [366, 346] width 326 height 64
click at [366, 337] on input "radio" at bounding box center [372, 331] width 12 height 12
radio input "true"
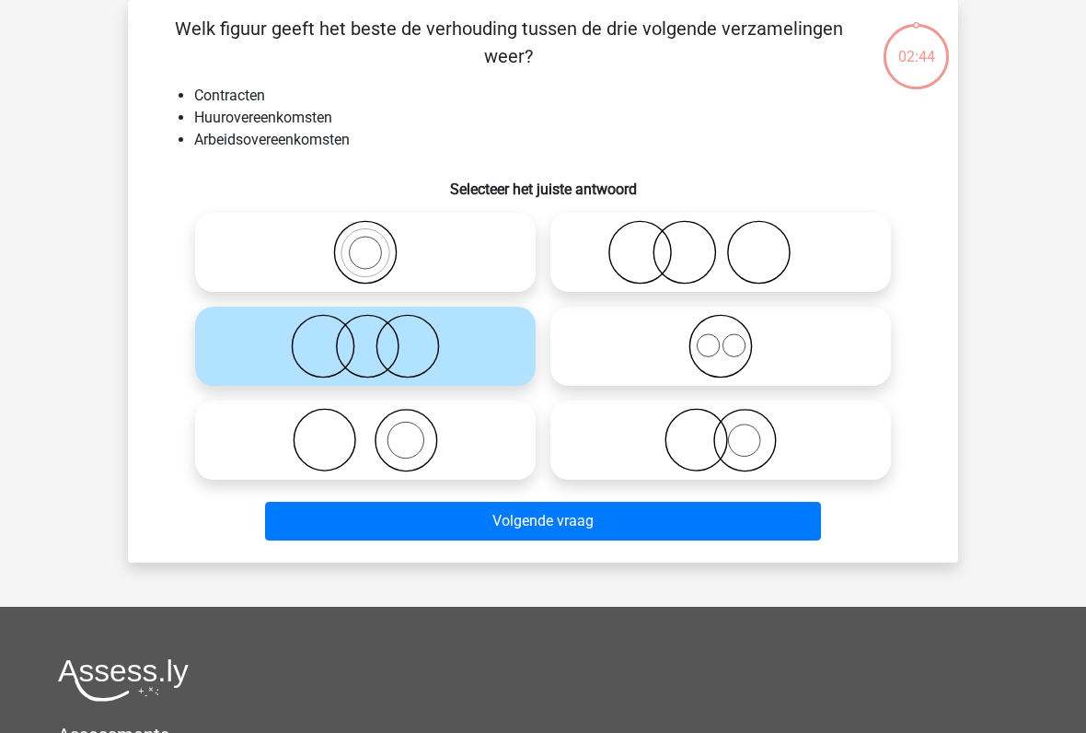
click at [597, 519] on button "Volgende vraag" at bounding box center [543, 521] width 557 height 39
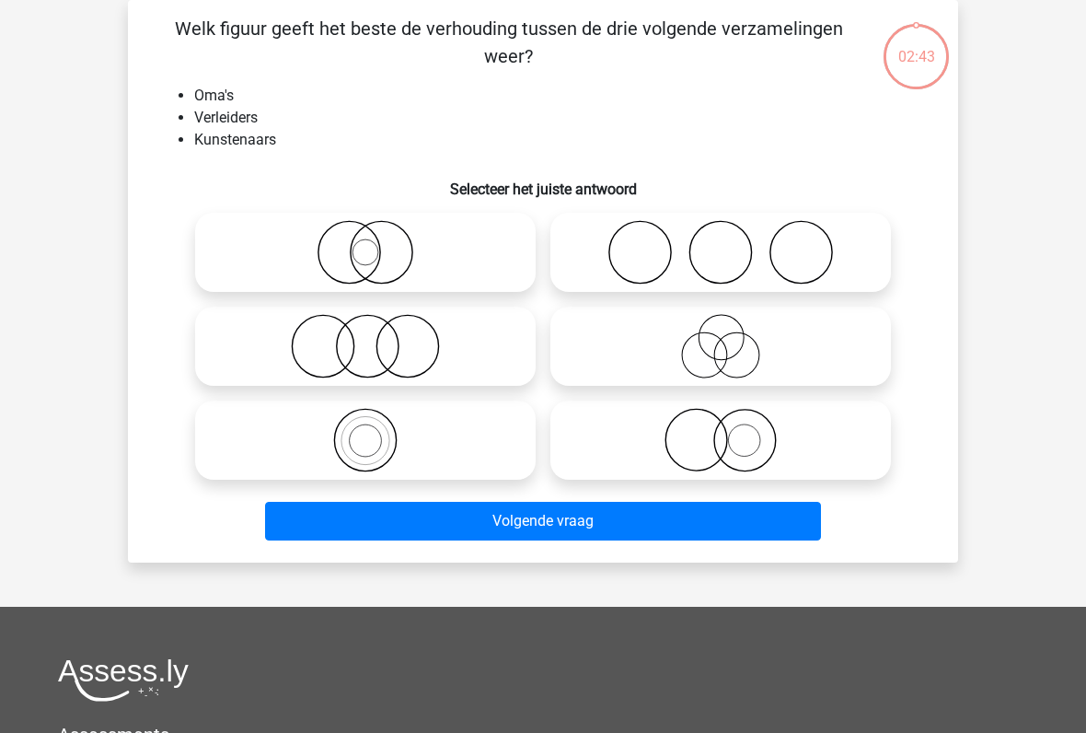
click at [604, 518] on button "Volgende vraag" at bounding box center [543, 521] width 557 height 39
click at [588, 524] on button "Volgende vraag" at bounding box center [543, 521] width 557 height 39
click at [568, 523] on button "Volgende vraag" at bounding box center [543, 521] width 557 height 39
click at [605, 531] on button "Volgende vraag" at bounding box center [543, 521] width 557 height 39
click at [352, 411] on icon at bounding box center [366, 440] width 326 height 64
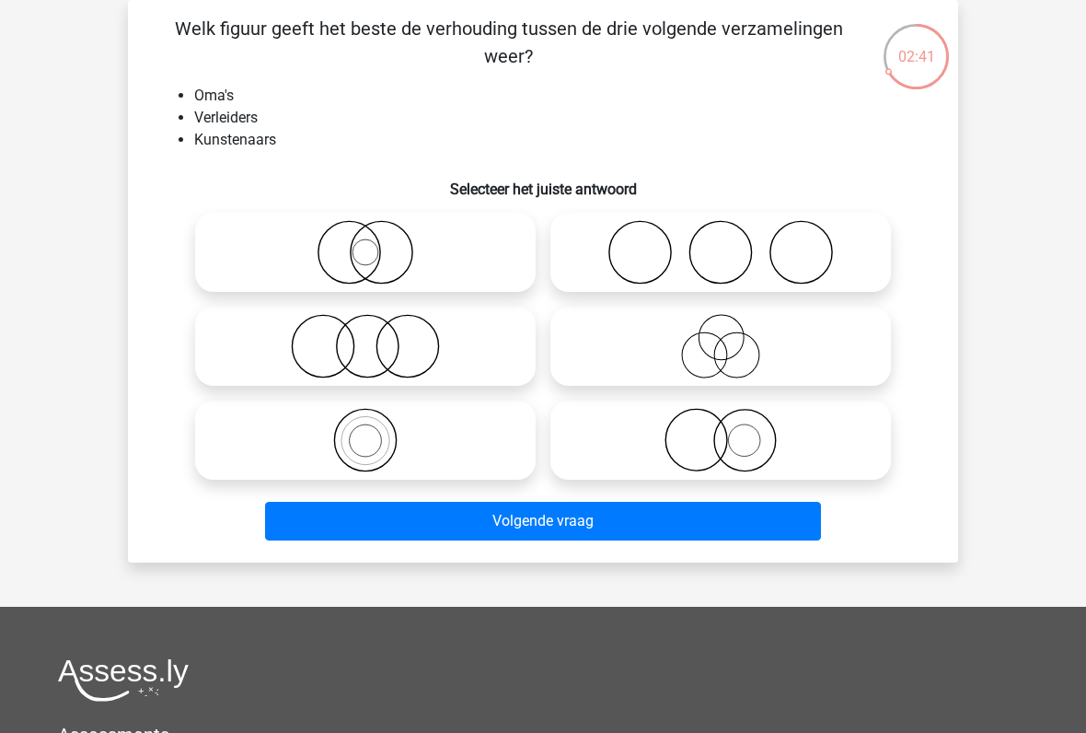
click at [366, 419] on input "radio" at bounding box center [372, 425] width 12 height 12
radio input "true"
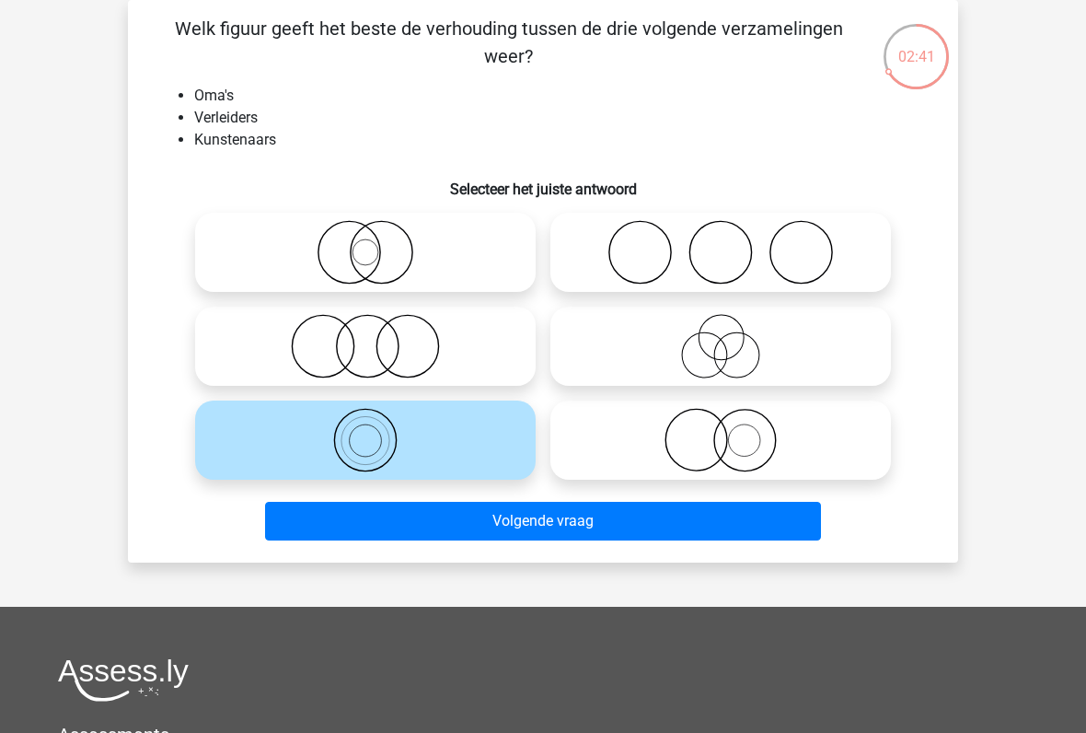
click at [606, 526] on button "Volgende vraag" at bounding box center [543, 521] width 557 height 39
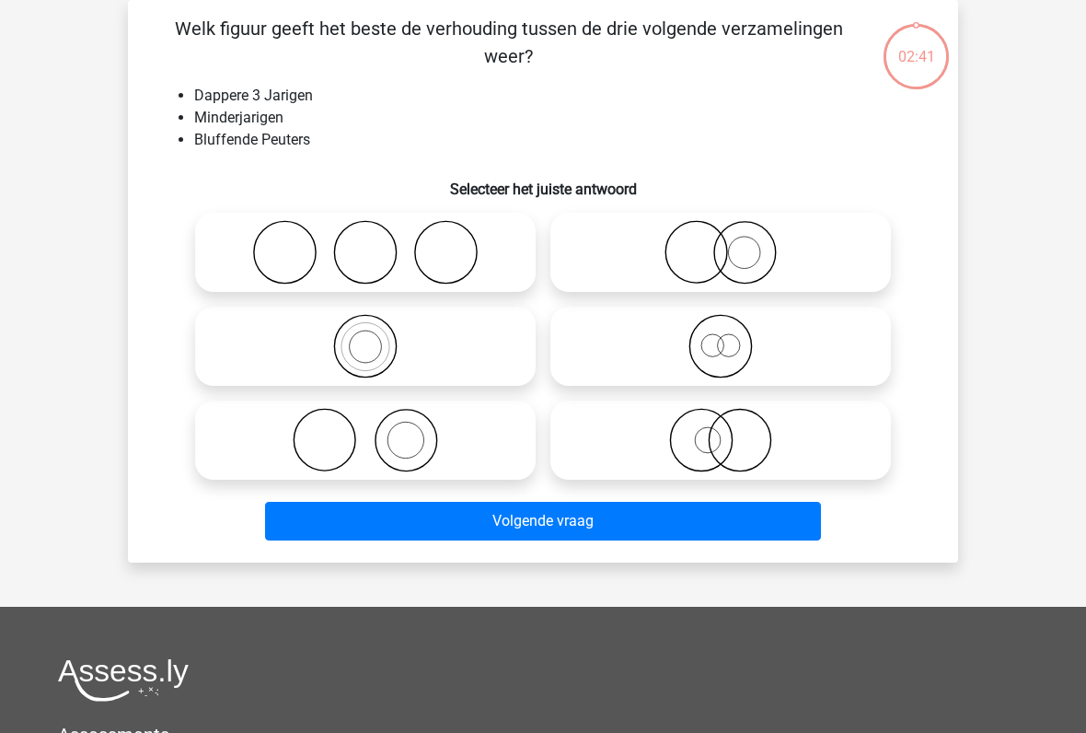
click at [618, 517] on button "Volgende vraag" at bounding box center [543, 521] width 557 height 39
click at [347, 434] on icon at bounding box center [366, 440] width 326 height 64
click at [366, 431] on input "radio" at bounding box center [372, 425] width 12 height 12
radio input "true"
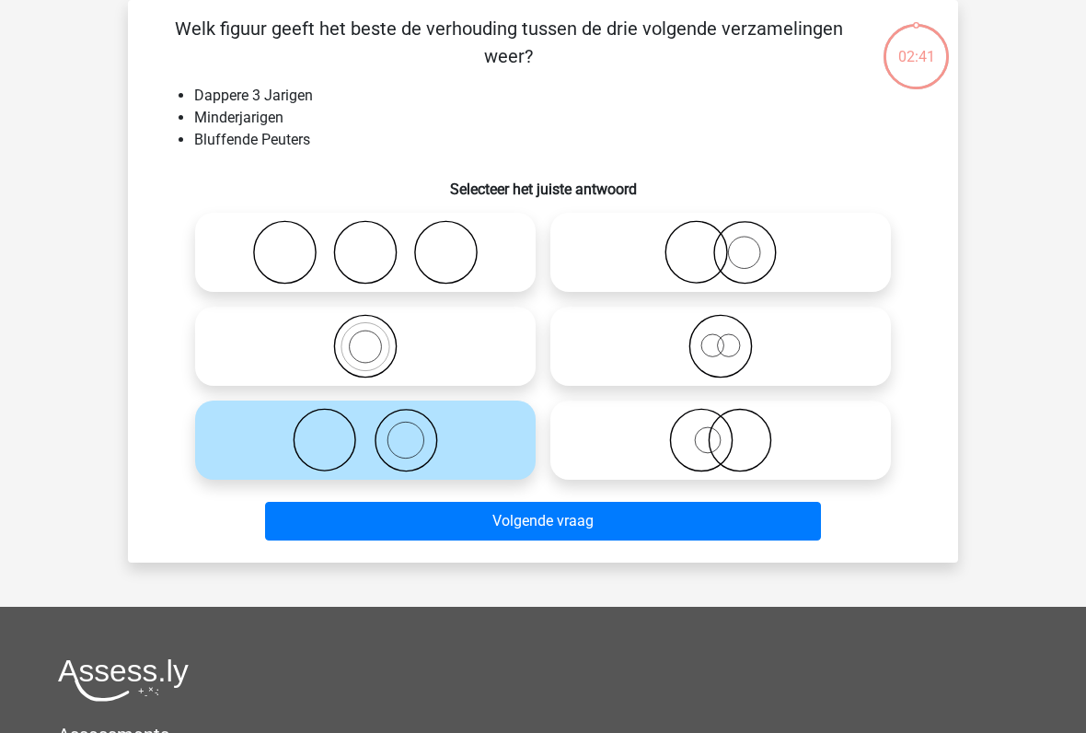
click at [632, 531] on button "Volgende vraag" at bounding box center [543, 521] width 557 height 39
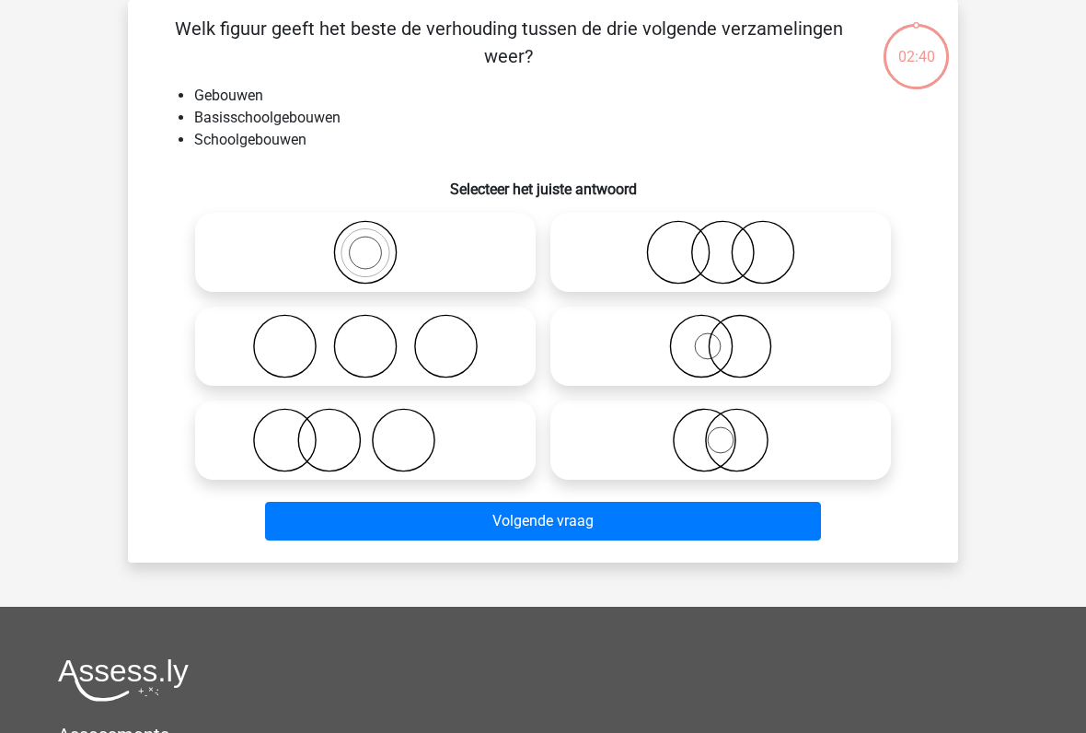
click at [348, 431] on icon at bounding box center [366, 440] width 326 height 64
click at [366, 431] on input "radio" at bounding box center [372, 425] width 12 height 12
radio input "true"
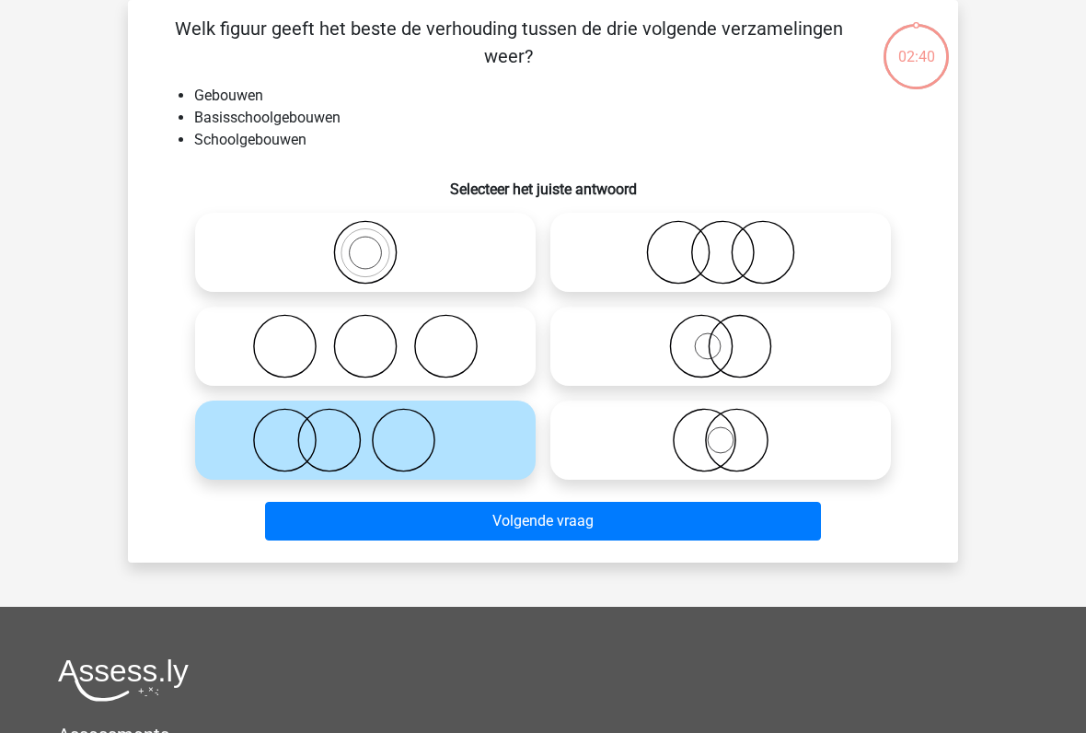
click at [603, 528] on button "Volgende vraag" at bounding box center [543, 521] width 557 height 39
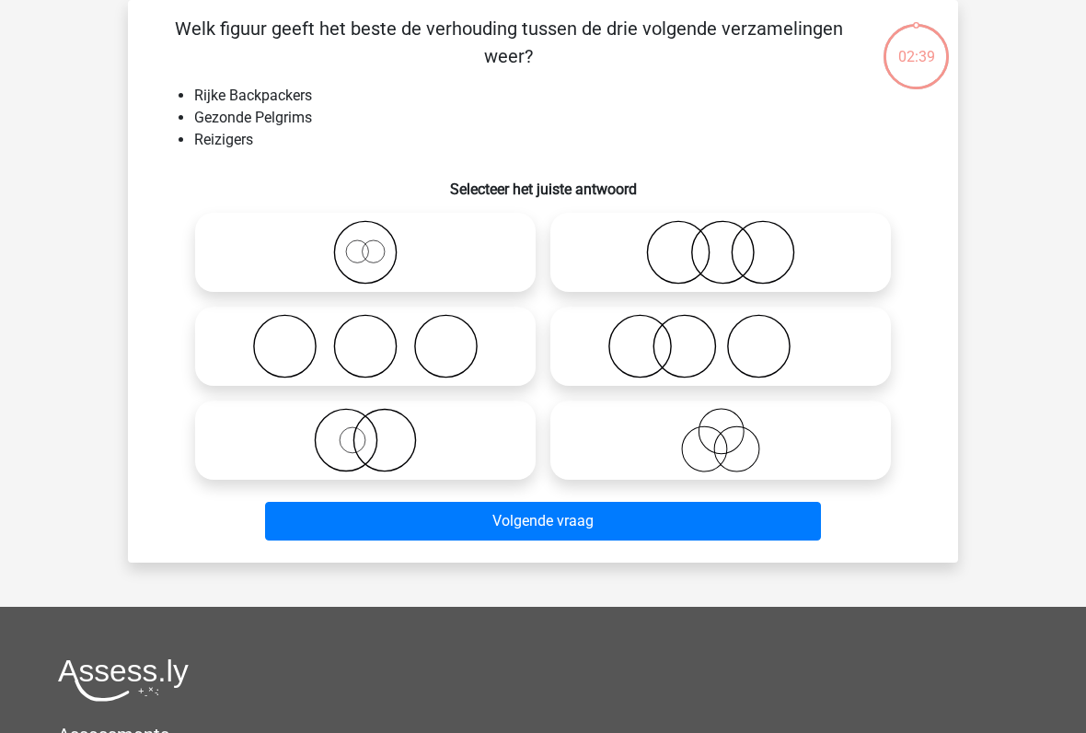
click at [350, 443] on icon at bounding box center [366, 440] width 326 height 64
click at [366, 431] on input "radio" at bounding box center [372, 425] width 12 height 12
radio input "true"
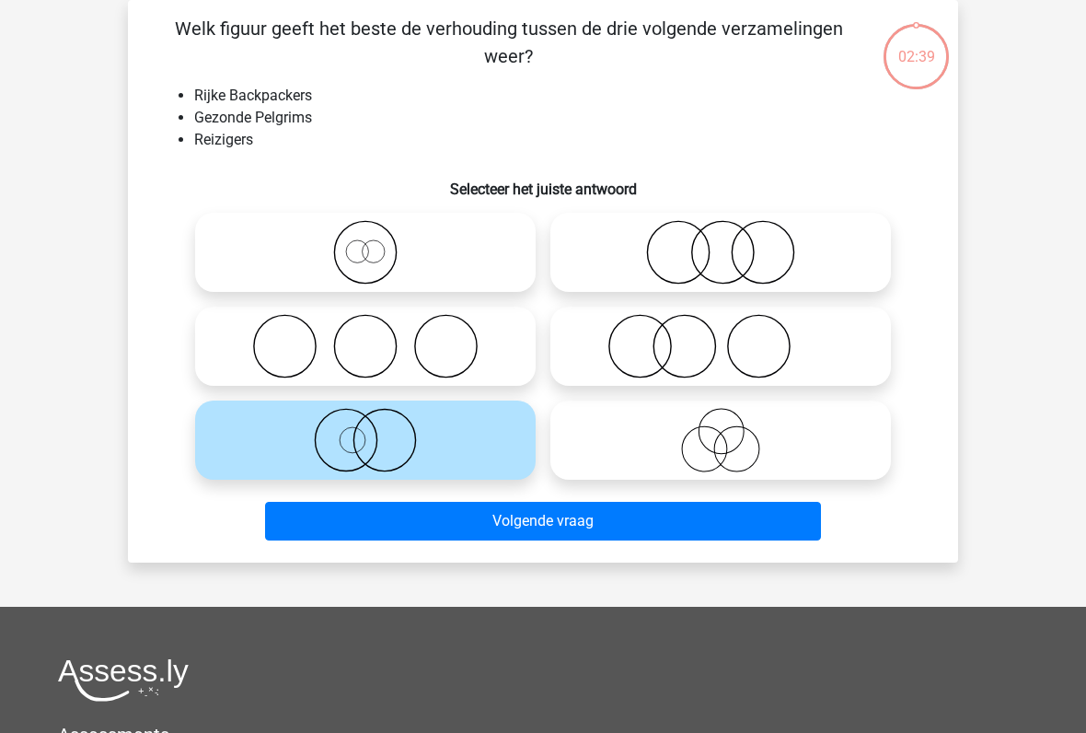
click at [610, 528] on button "Volgende vraag" at bounding box center [543, 521] width 557 height 39
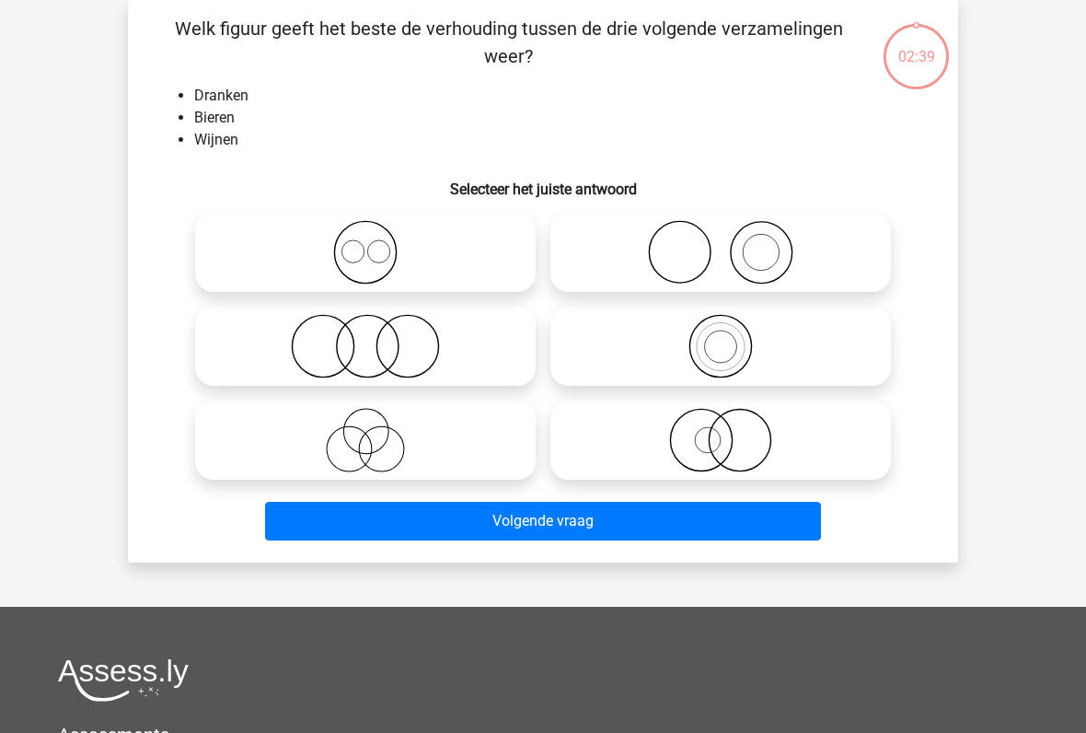
click at [342, 443] on icon at bounding box center [366, 440] width 326 height 64
click at [366, 431] on input "radio" at bounding box center [372, 425] width 12 height 12
radio input "true"
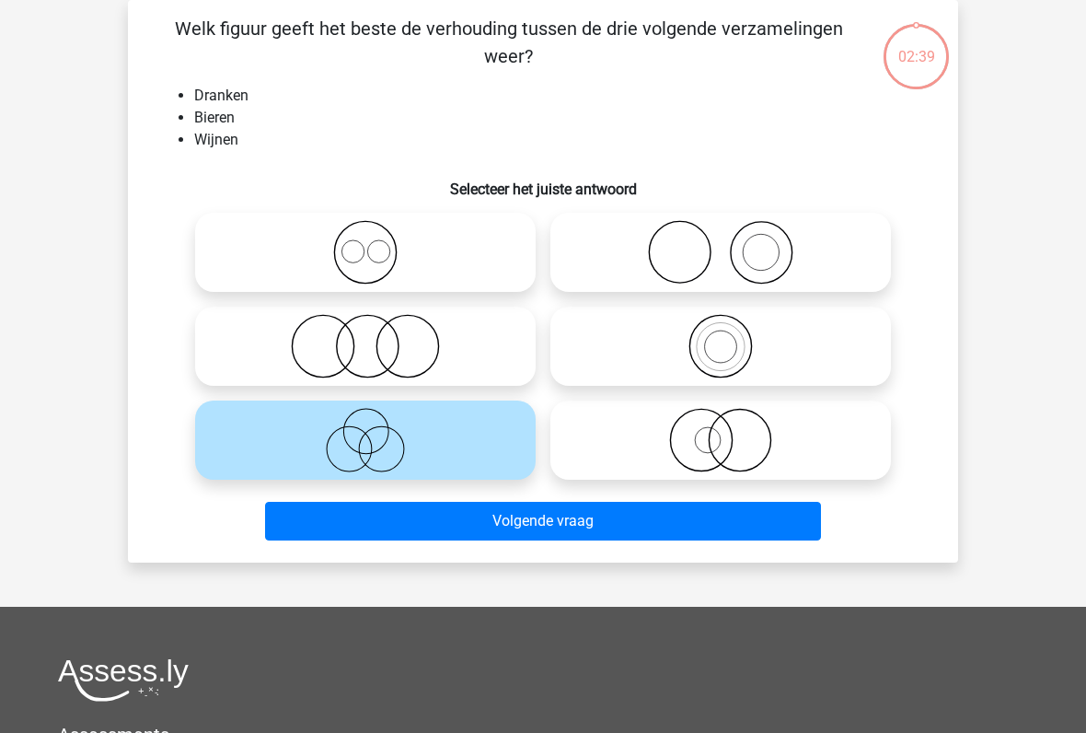
click at [625, 531] on button "Volgende vraag" at bounding box center [543, 521] width 557 height 39
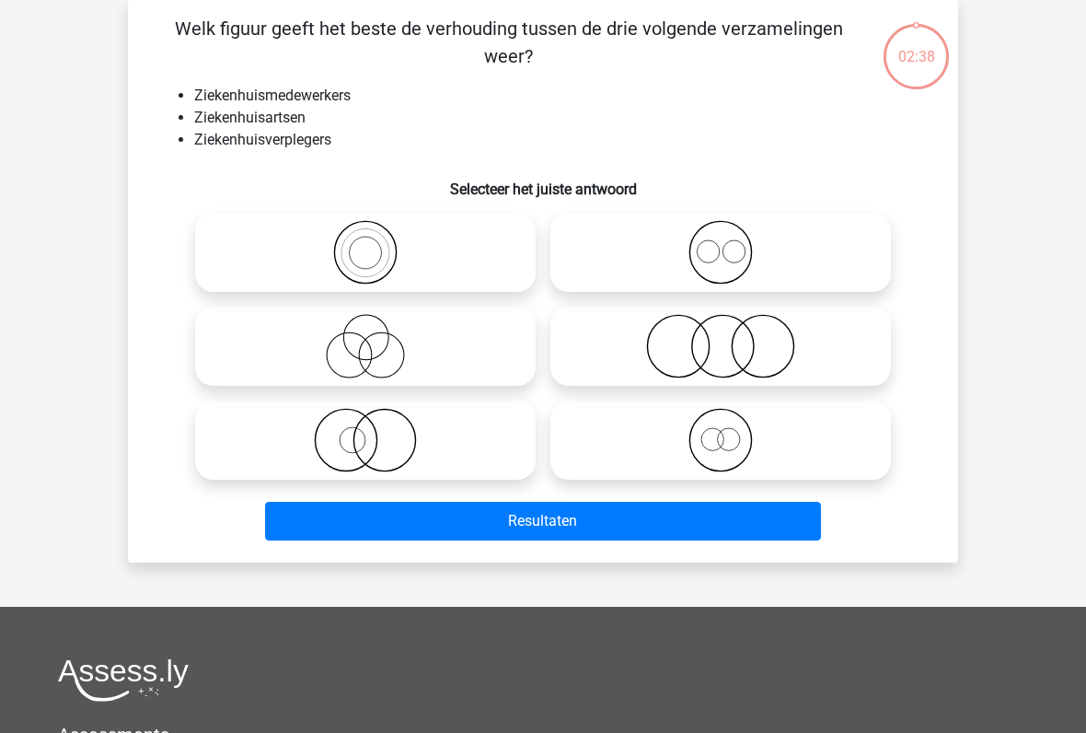
click at [605, 532] on button "Resultaten" at bounding box center [543, 521] width 557 height 39
click at [333, 440] on icon at bounding box center [366, 440] width 326 height 64
click at [366, 431] on input "radio" at bounding box center [372, 425] width 12 height 12
radio input "true"
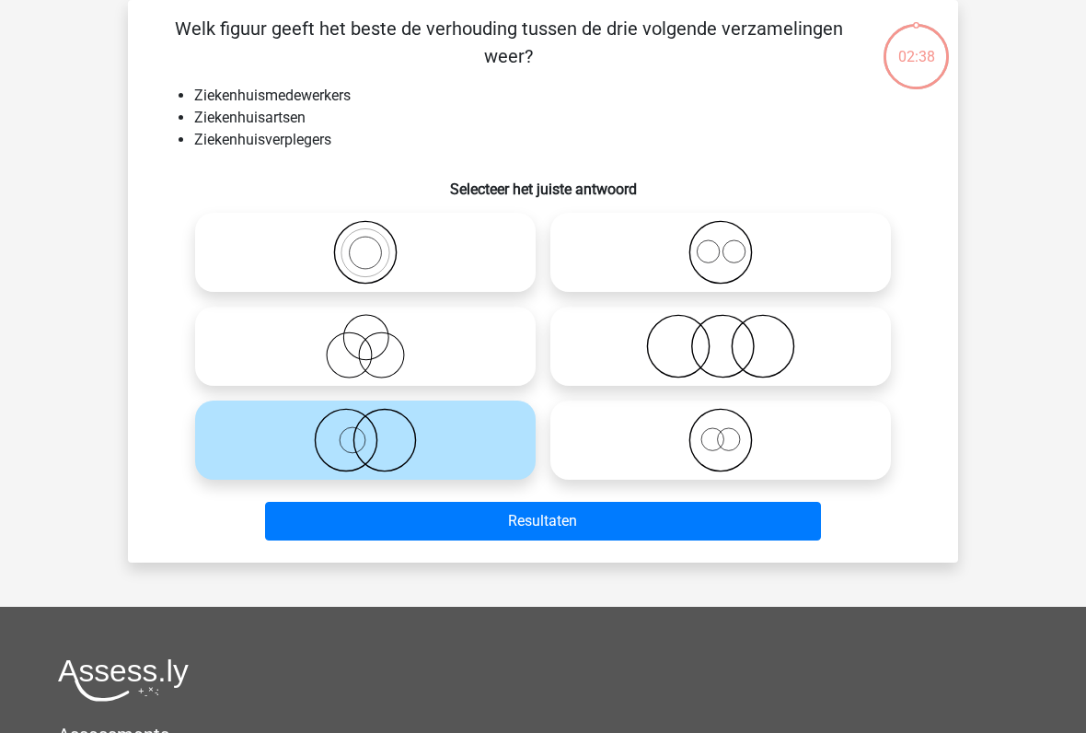
click at [595, 520] on button "Resultaten" at bounding box center [543, 521] width 557 height 39
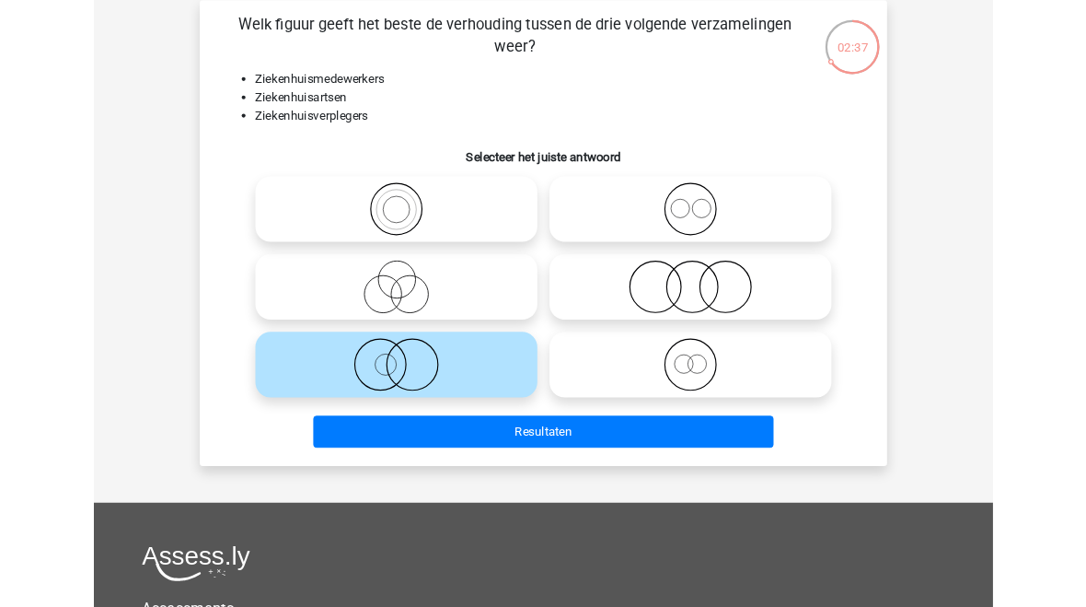
scroll to position [136, 0]
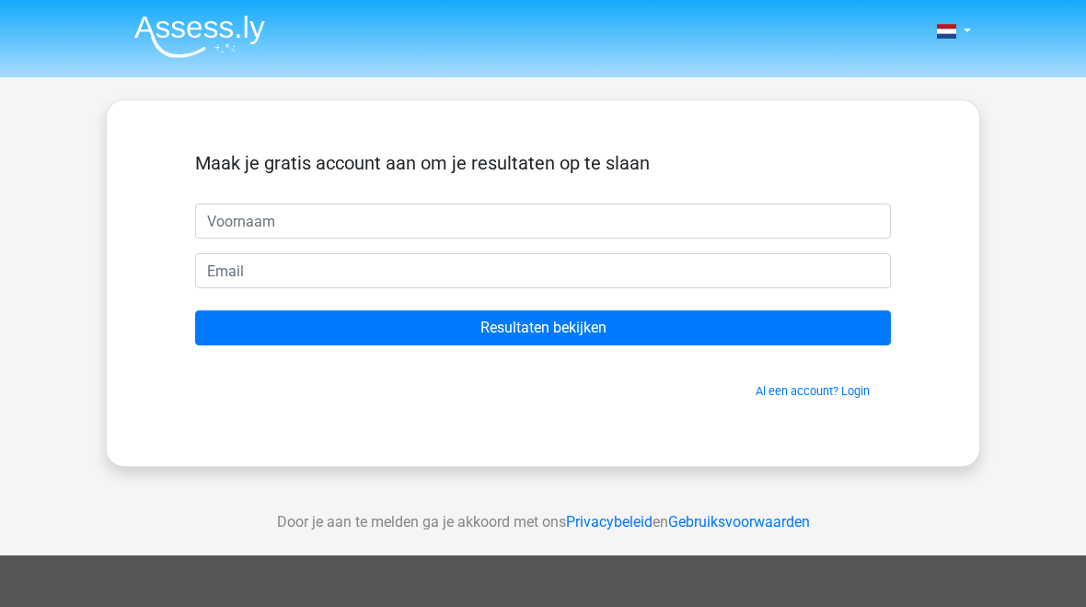
click at [322, 380] on div "Al een account? Login" at bounding box center [543, 380] width 696 height 40
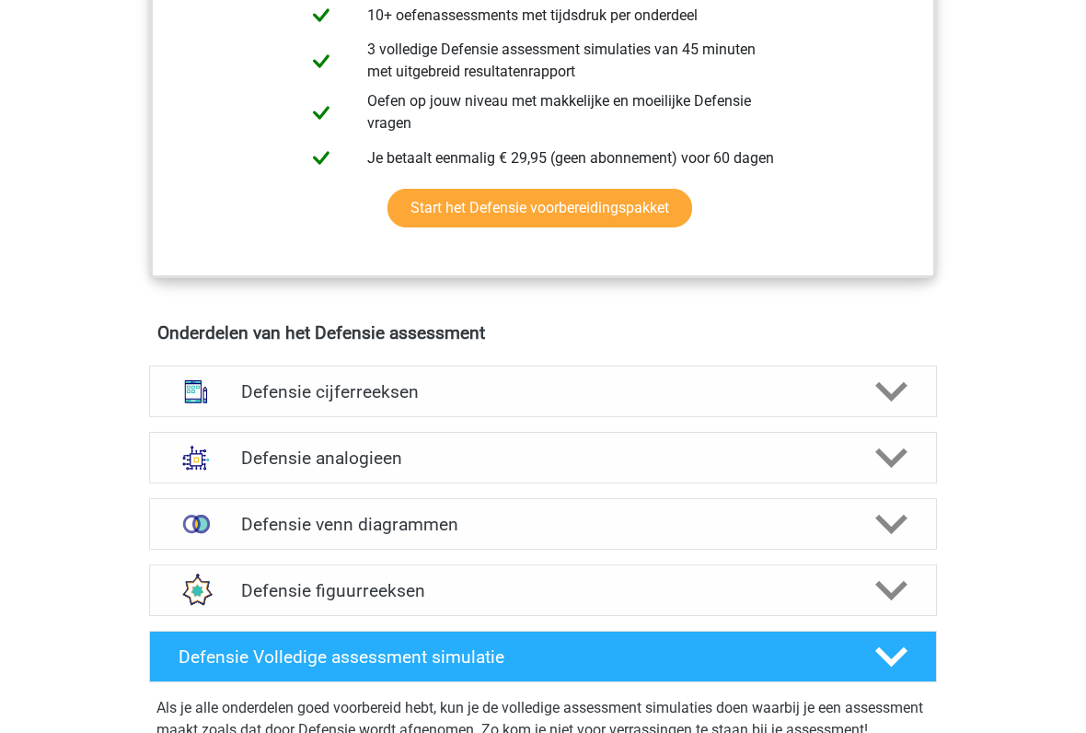
click at [896, 386] on icon at bounding box center [892, 392] width 32 height 32
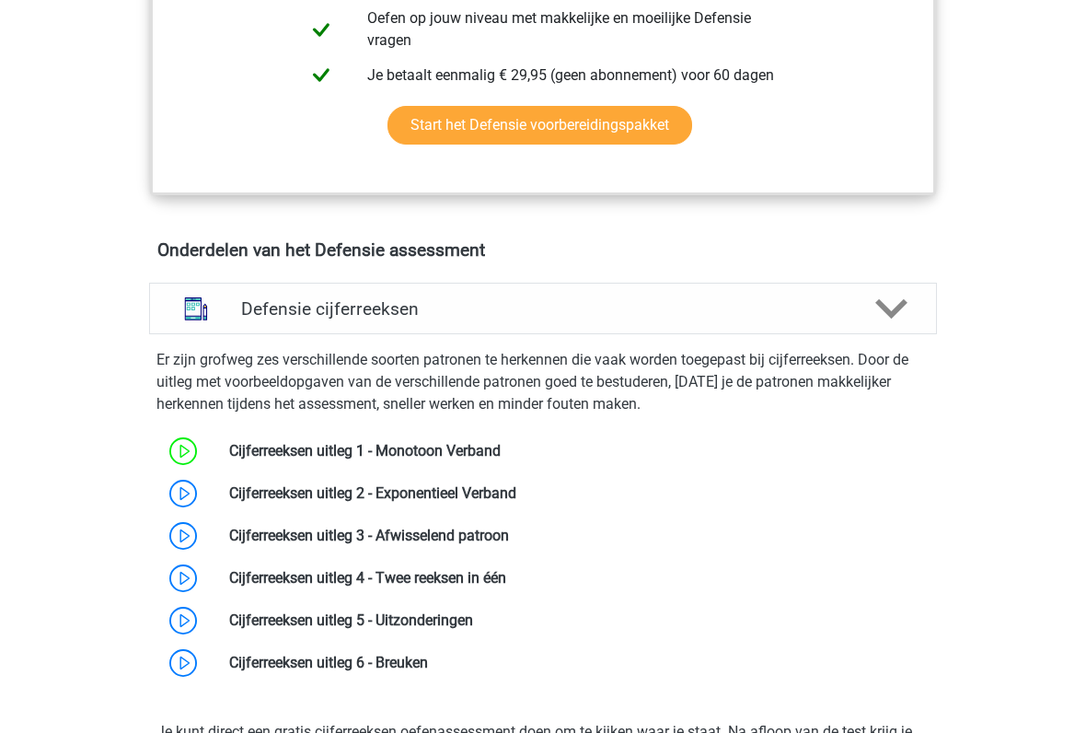
scroll to position [1260, 0]
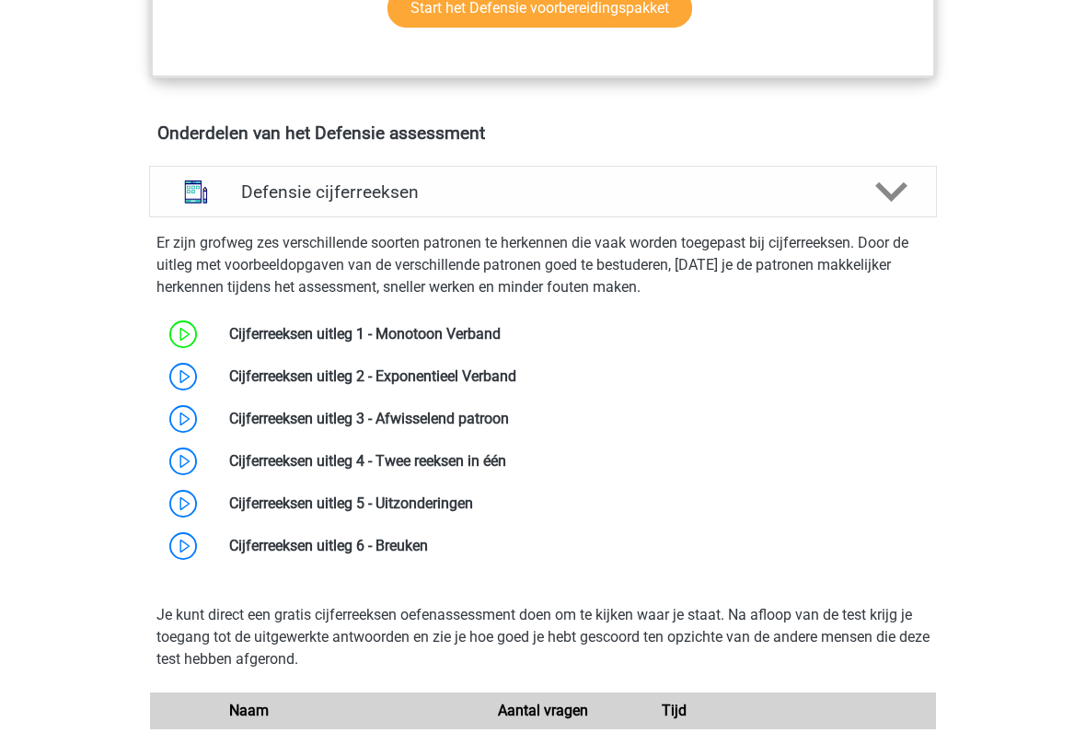
click at [428, 540] on link at bounding box center [428, 545] width 0 height 17
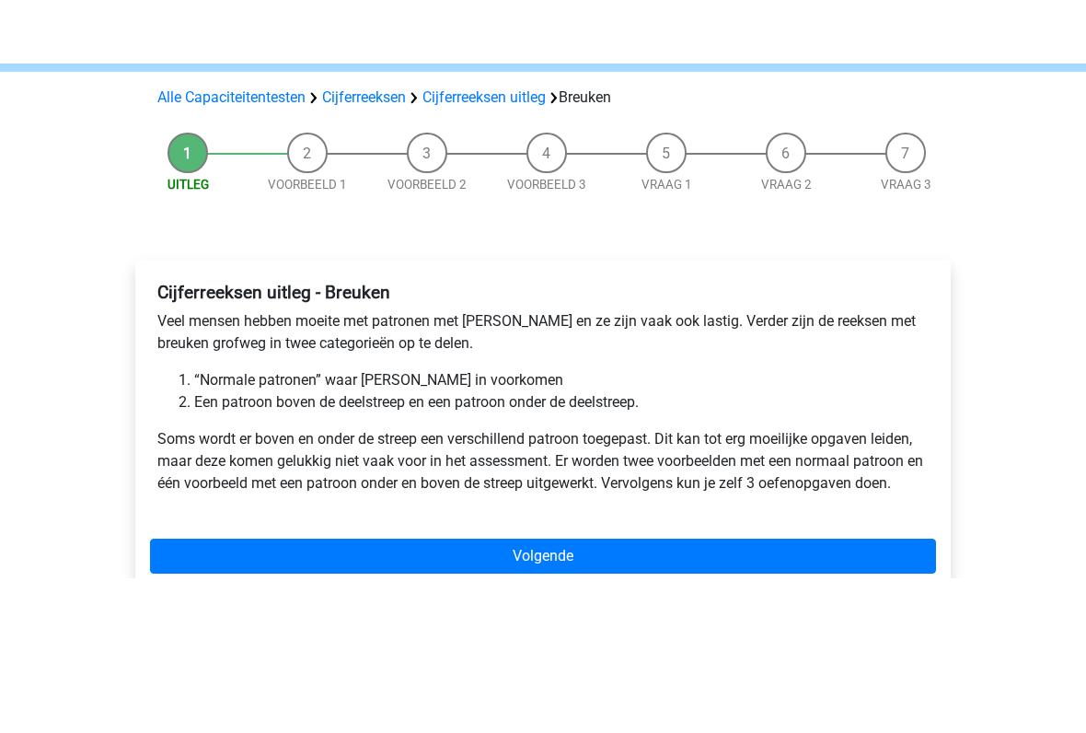
scroll to position [304, 0]
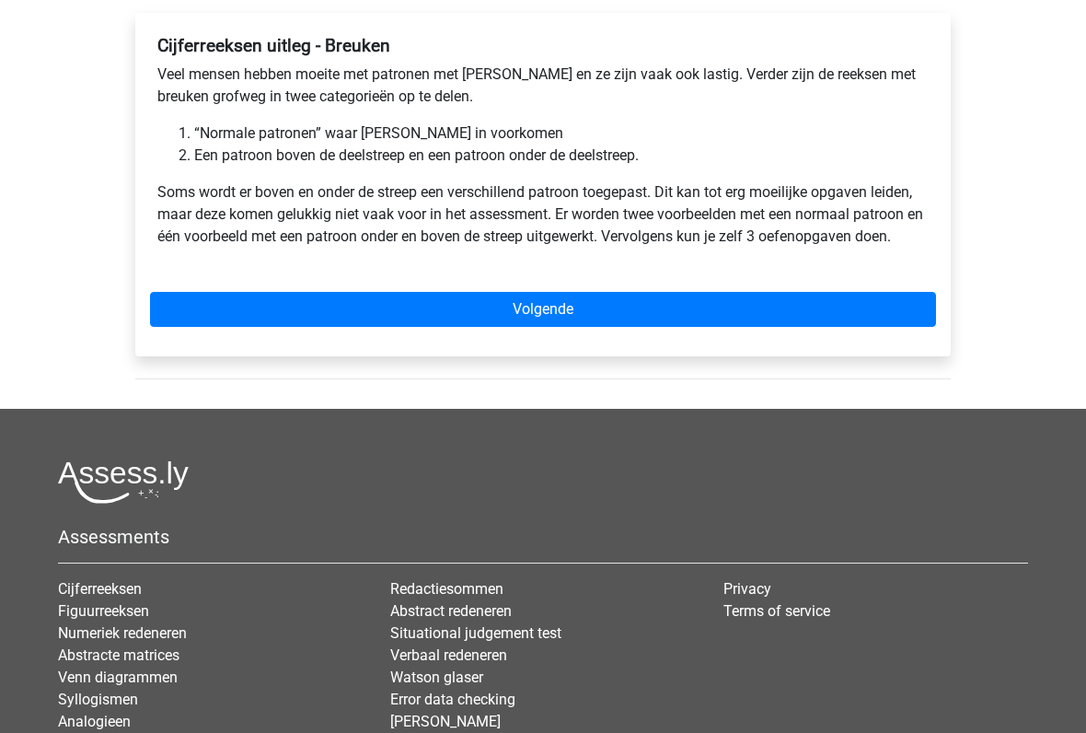
click at [593, 312] on link "Volgende" at bounding box center [543, 309] width 786 height 35
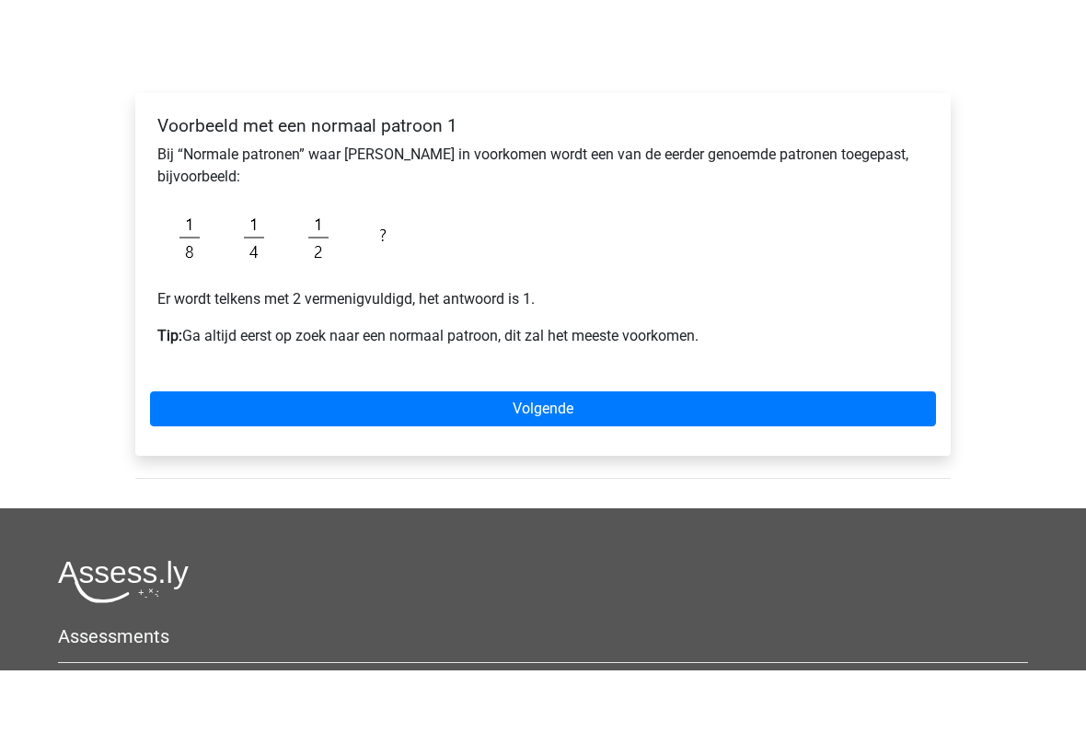
scroll to position [359, 0]
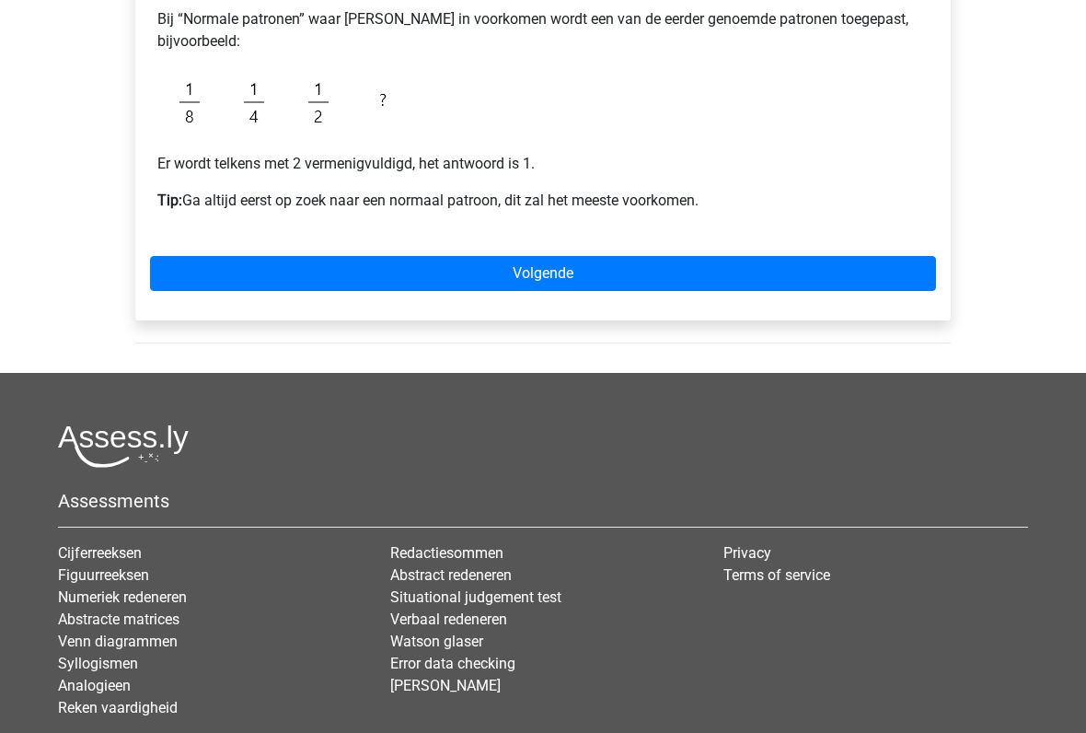
click at [552, 285] on link "Volgende" at bounding box center [543, 273] width 786 height 35
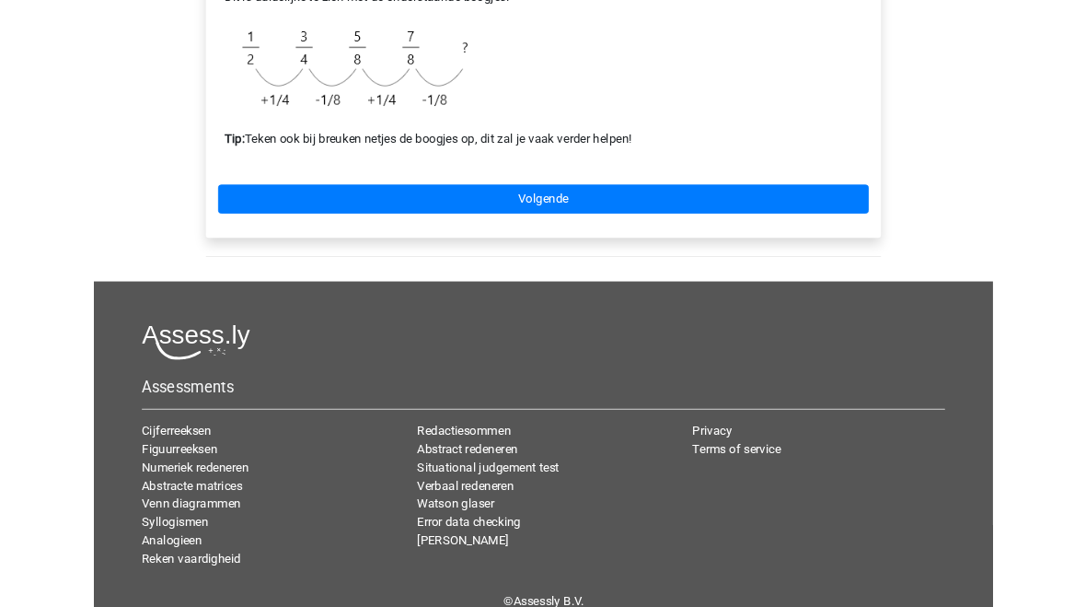
scroll to position [490, 0]
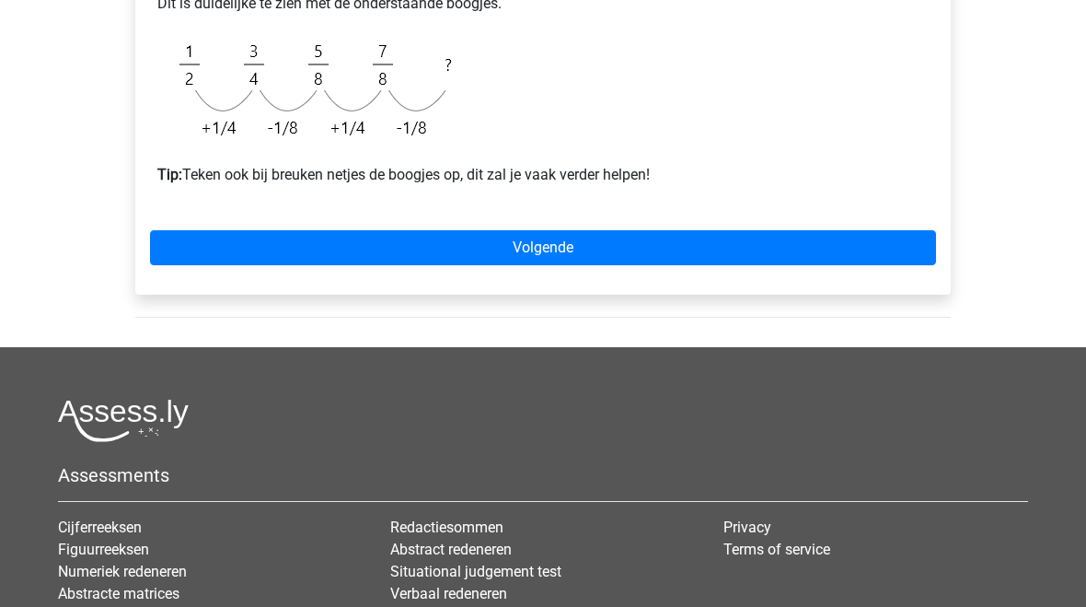
click at [547, 254] on link "Volgende" at bounding box center [543, 247] width 786 height 35
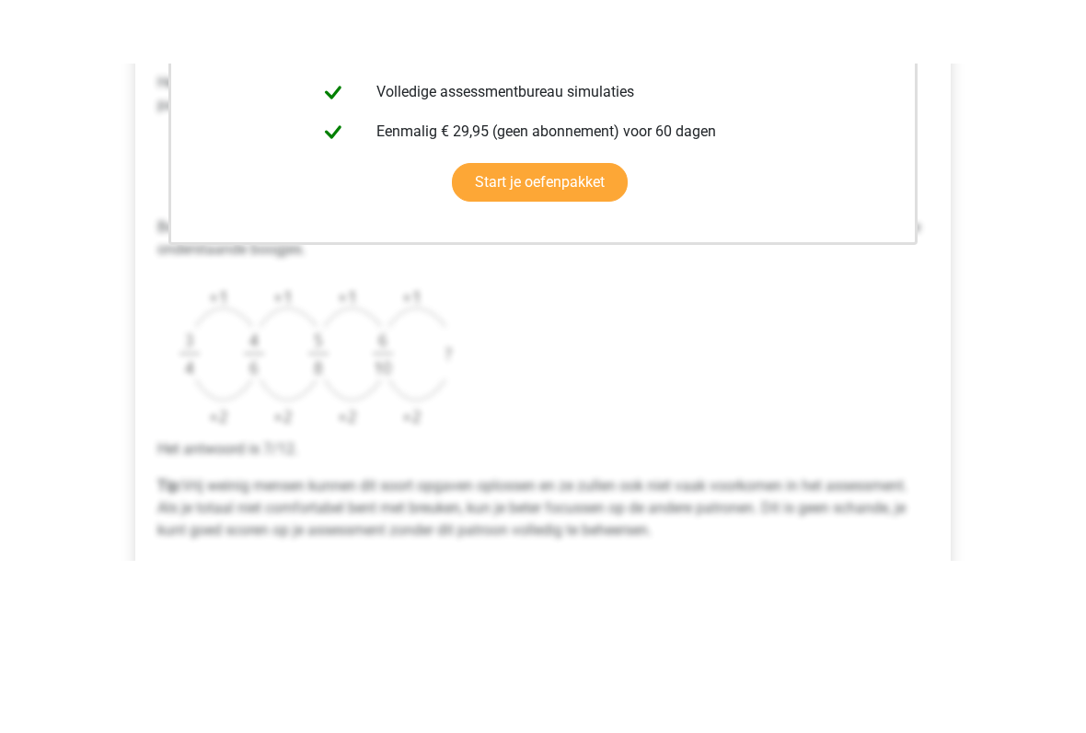
scroll to position [669, 0]
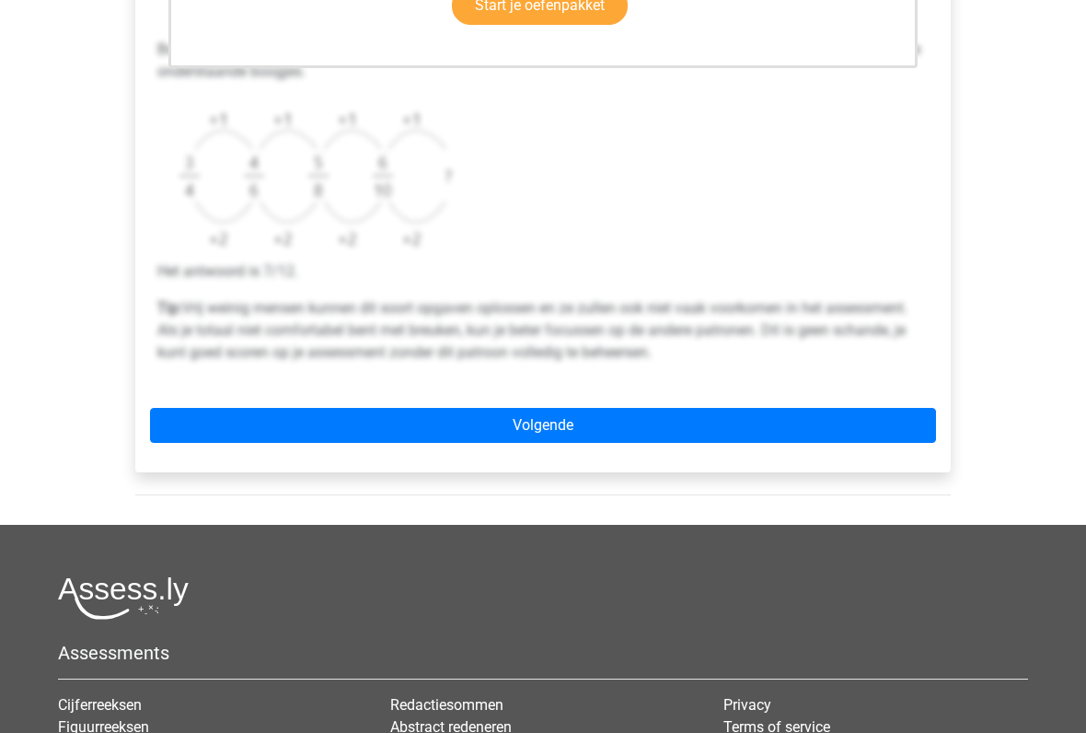
click at [576, 431] on link "Volgende" at bounding box center [543, 426] width 786 height 35
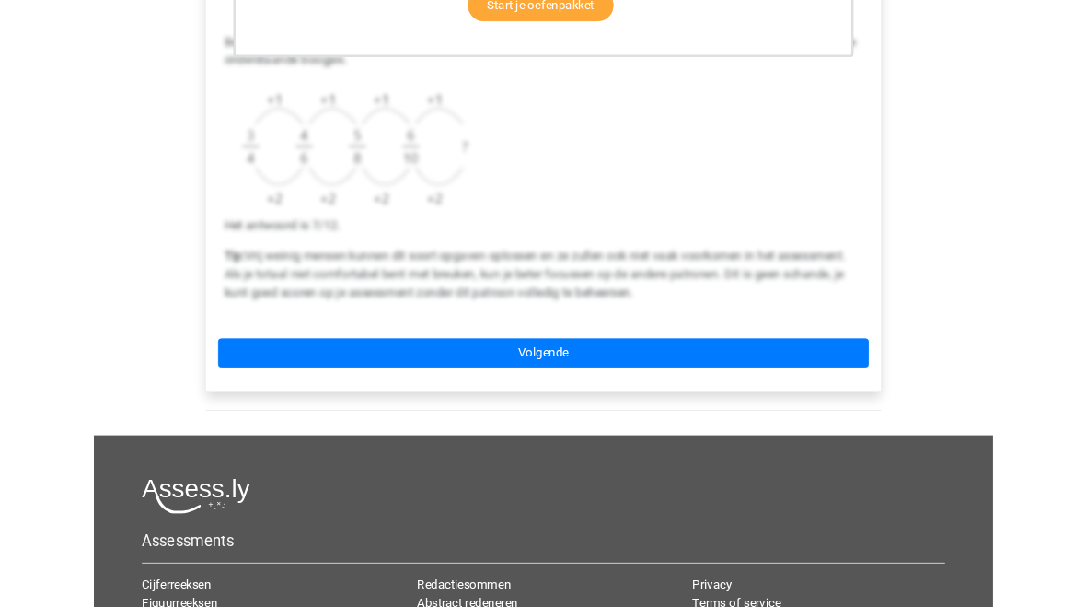
scroll to position [722, 0]
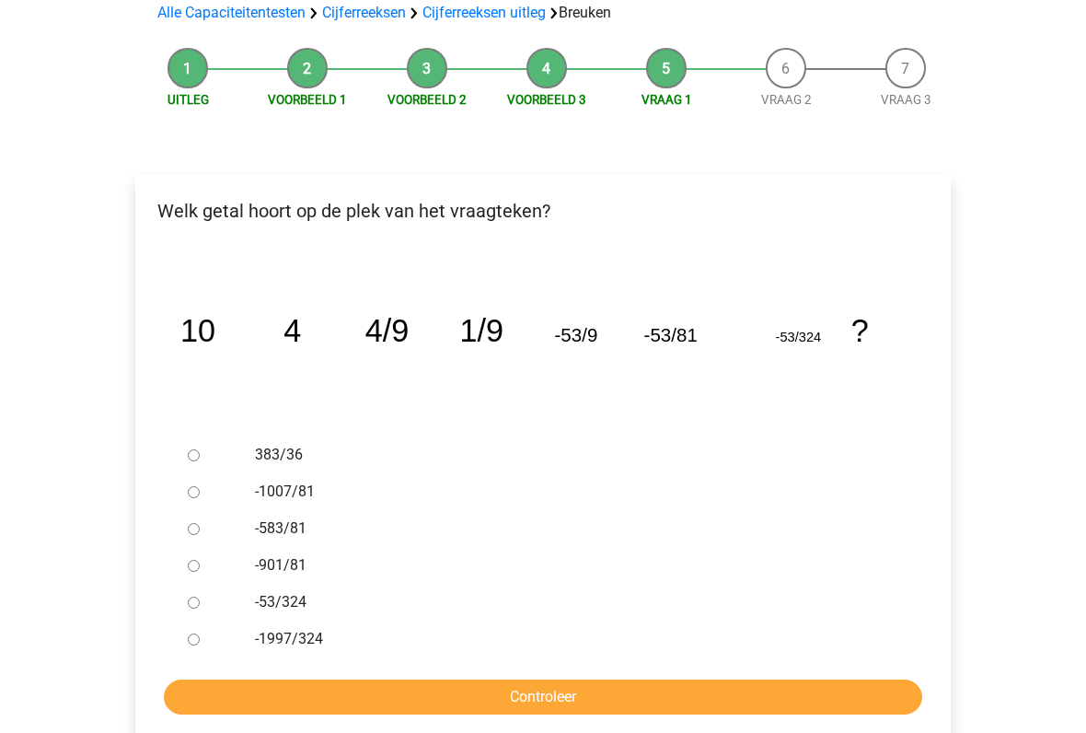
scroll to position [153, 0]
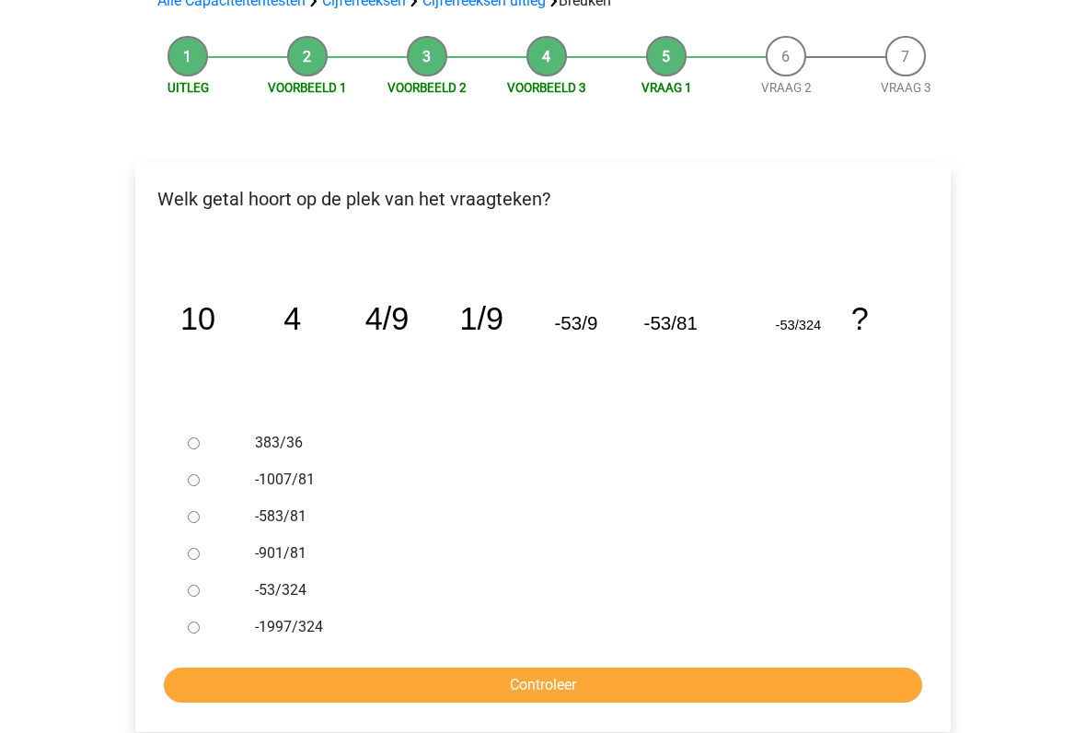
click at [184, 583] on div at bounding box center [210, 591] width 61 height 37
click at [195, 593] on input "-53/324" at bounding box center [194, 592] width 12 height 12
radio input "true"
click at [312, 606] on input "Controleer" at bounding box center [543, 685] width 759 height 35
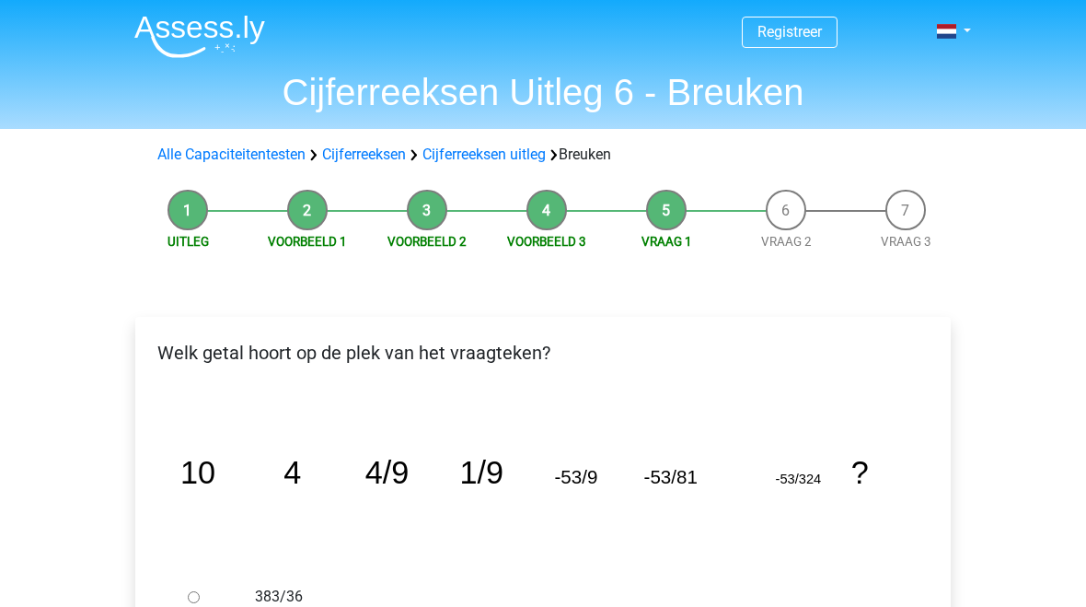
scroll to position [205, 0]
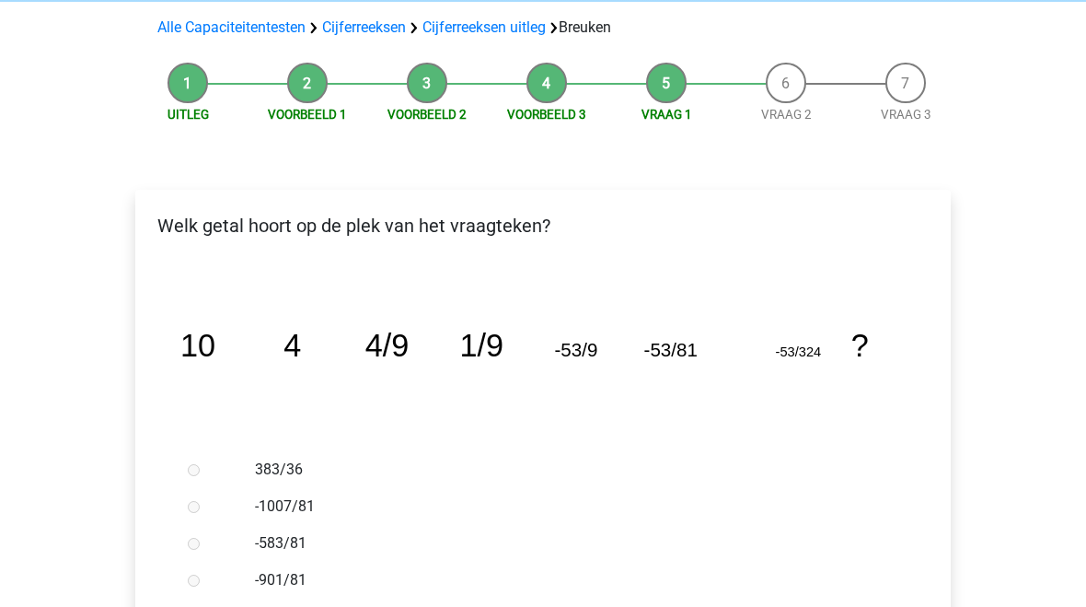
scroll to position [62, 0]
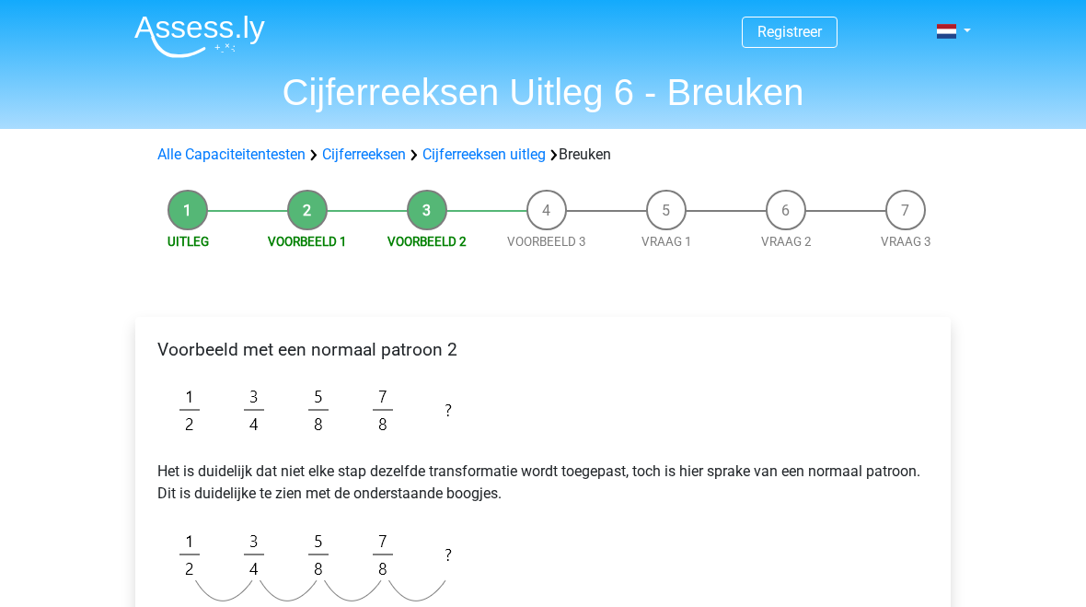
scroll to position [490, 0]
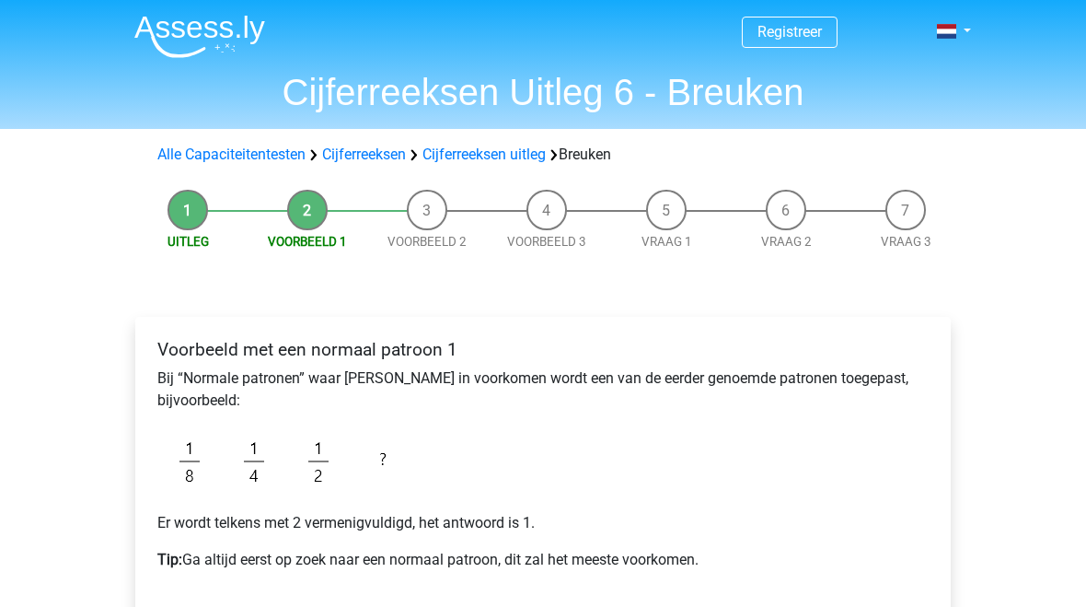
scroll to position [411, 0]
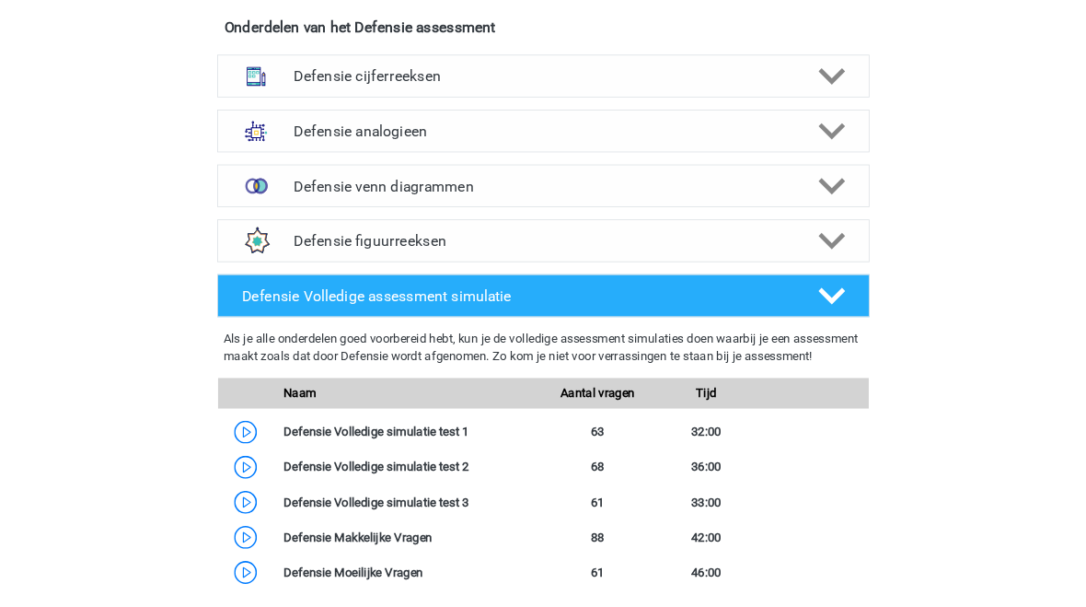
scroll to position [1357, 0]
